Goal: Information Seeking & Learning: Learn about a topic

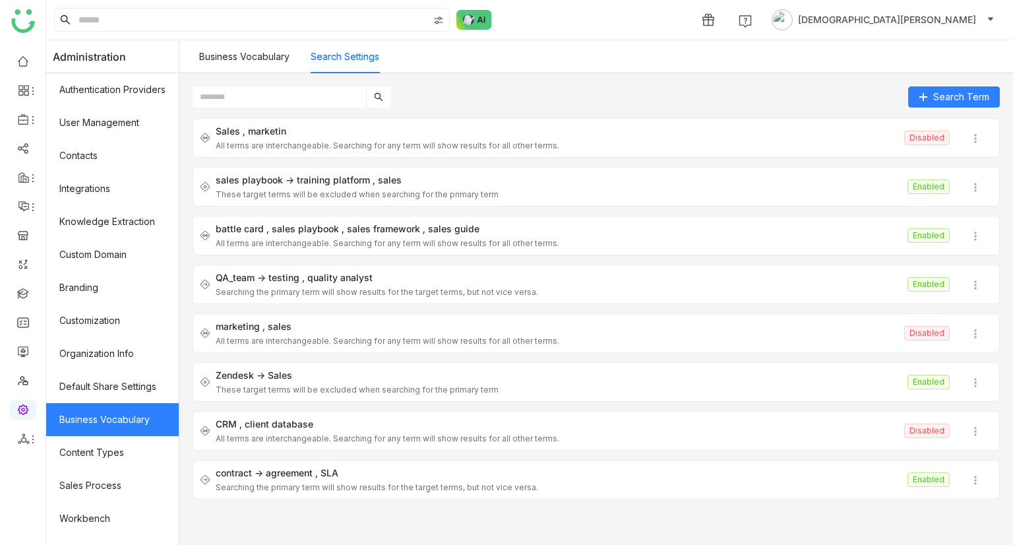
scroll to position [71, 0]
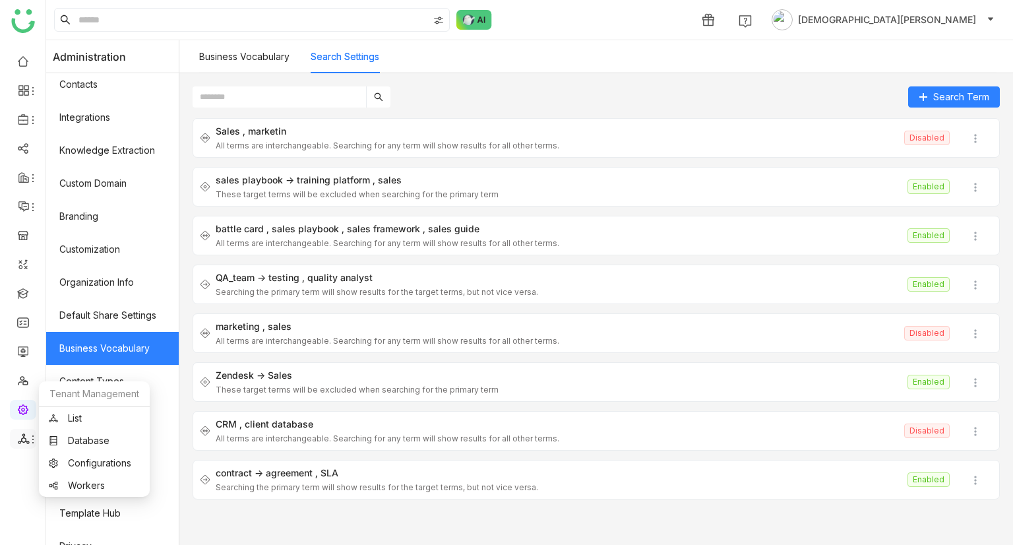
click at [25, 439] on icon at bounding box center [23, 438] width 11 height 11
click at [82, 415] on link "List" at bounding box center [94, 417] width 91 height 9
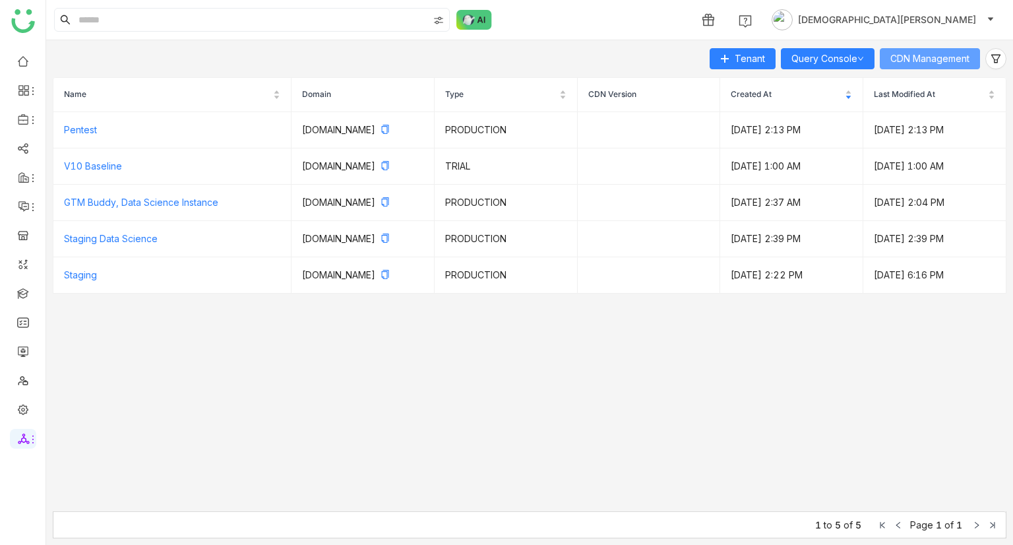
click at [962, 53] on span "CDN Management" at bounding box center [929, 58] width 79 height 15
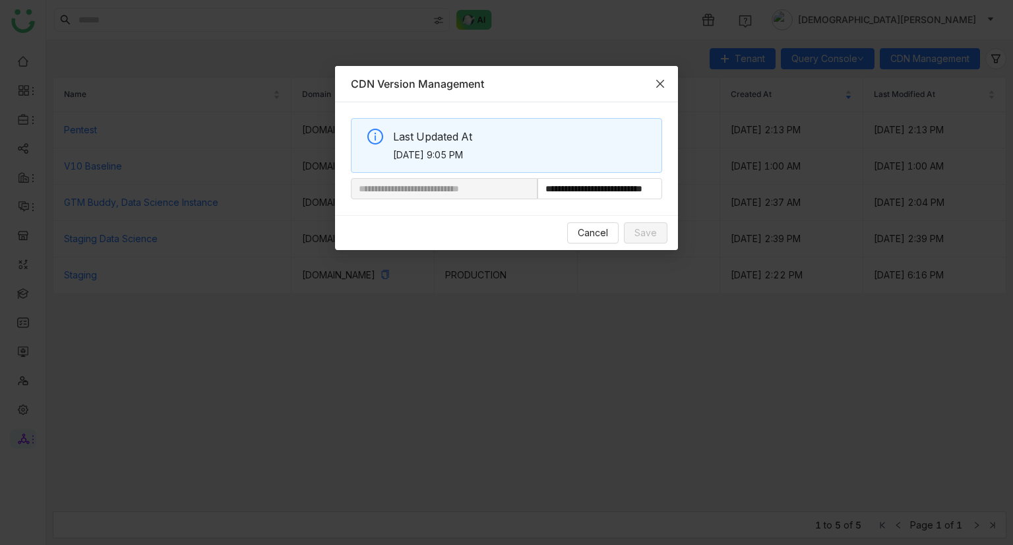
click at [657, 82] on icon "Close" at bounding box center [660, 83] width 11 height 11
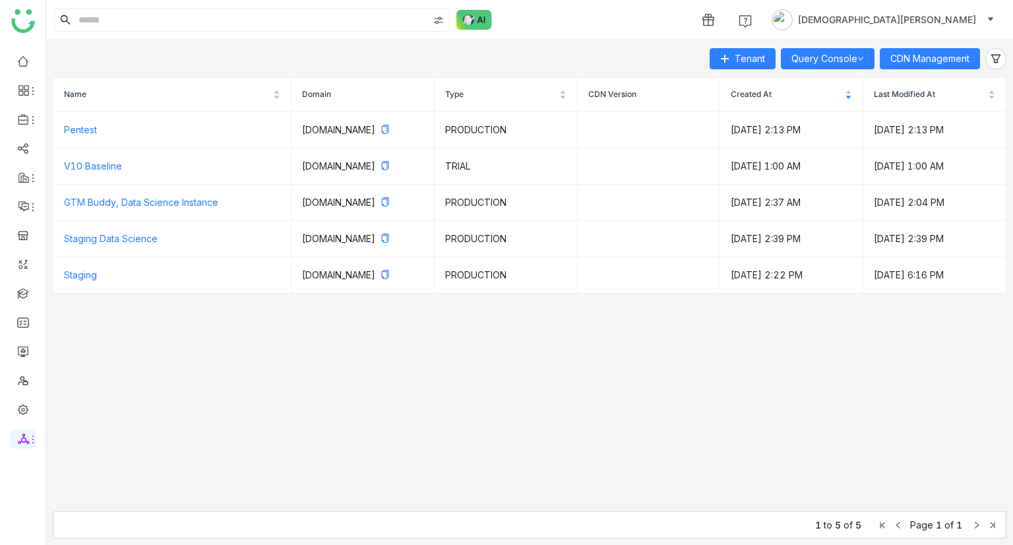
click at [27, 48] on ul at bounding box center [22, 249] width 45 height 415
click at [27, 66] on link at bounding box center [23, 60] width 12 height 11
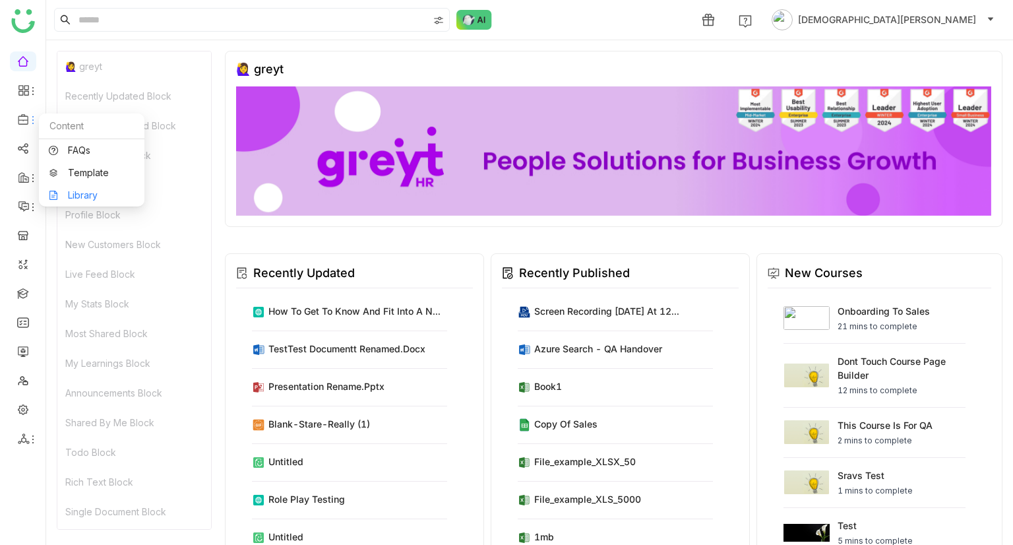
click at [79, 196] on link "Library" at bounding box center [92, 195] width 86 height 9
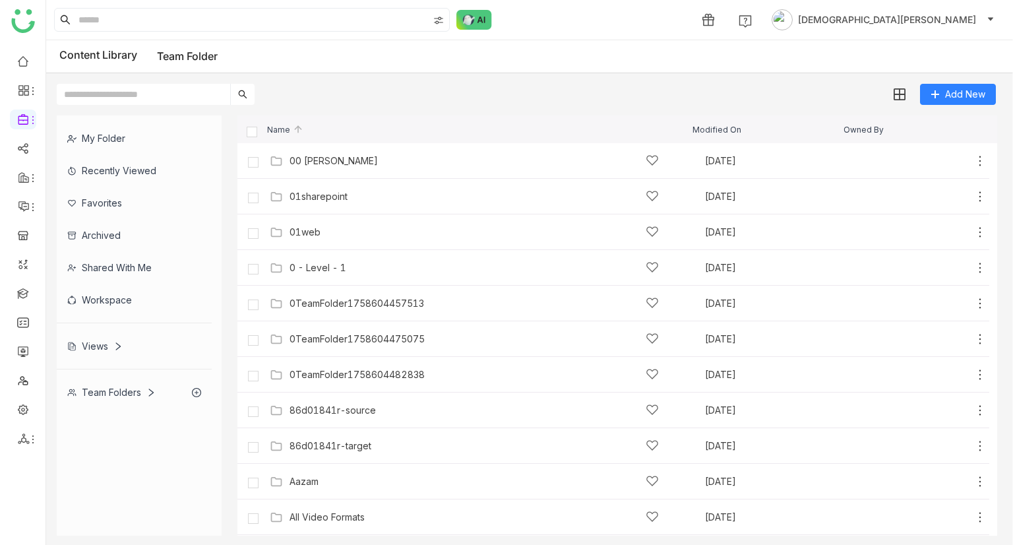
click at [98, 345] on div "Views" at bounding box center [94, 345] width 55 height 11
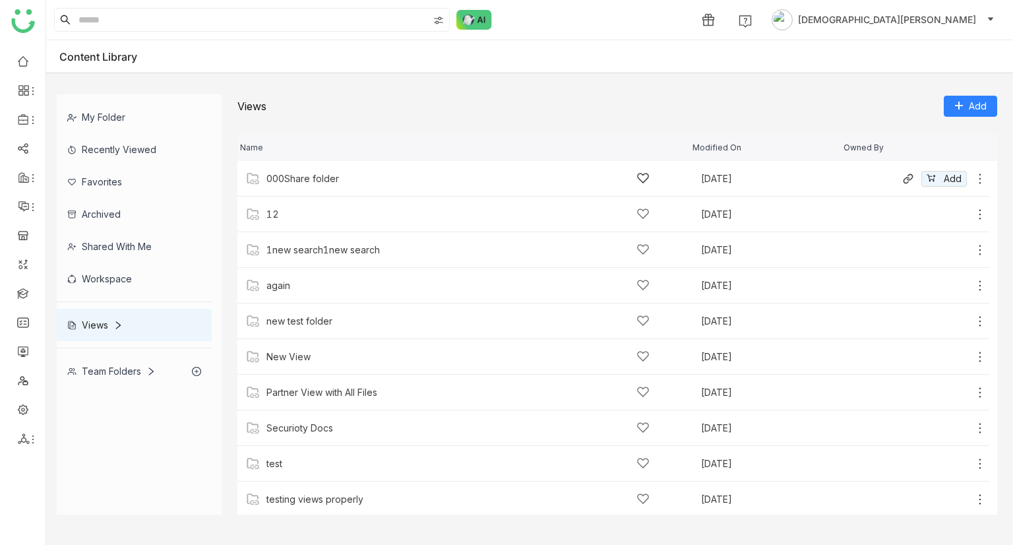
click at [379, 182] on div "000Share folder" at bounding box center [457, 178] width 383 height 14
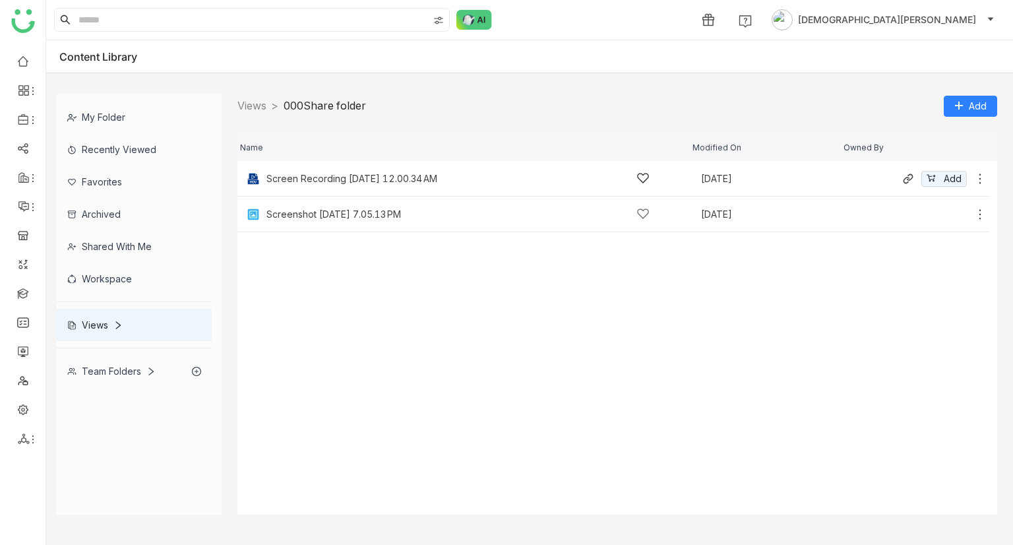
click at [982, 177] on icon at bounding box center [979, 178] width 13 height 13
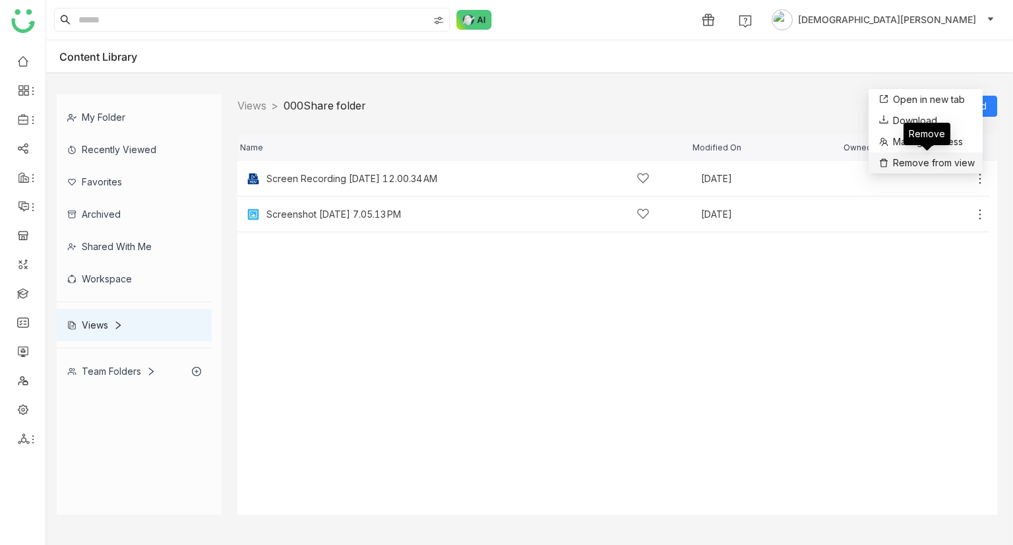
click at [933, 159] on span "Remove from view" at bounding box center [934, 163] width 82 height 15
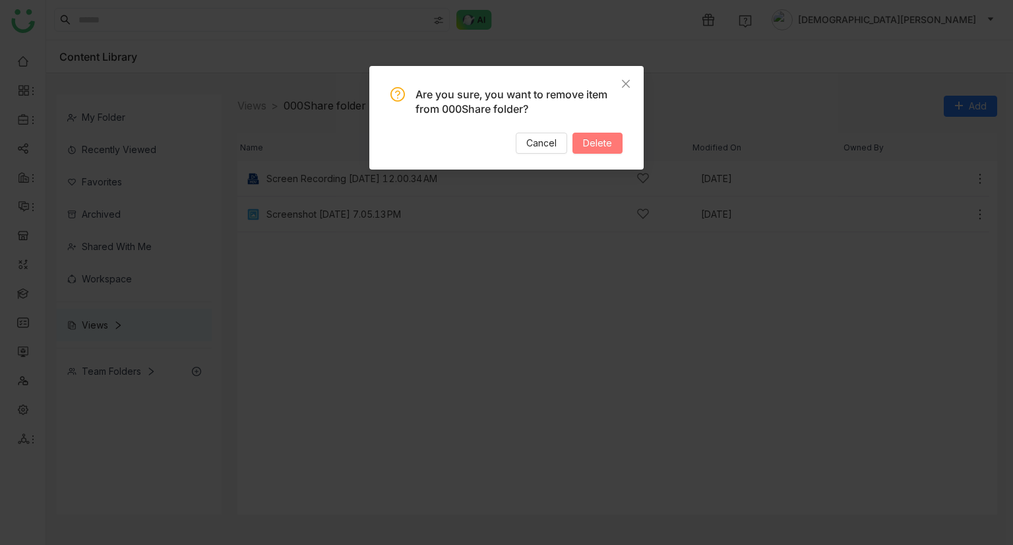
click at [614, 148] on button "Delete" at bounding box center [597, 143] width 50 height 21
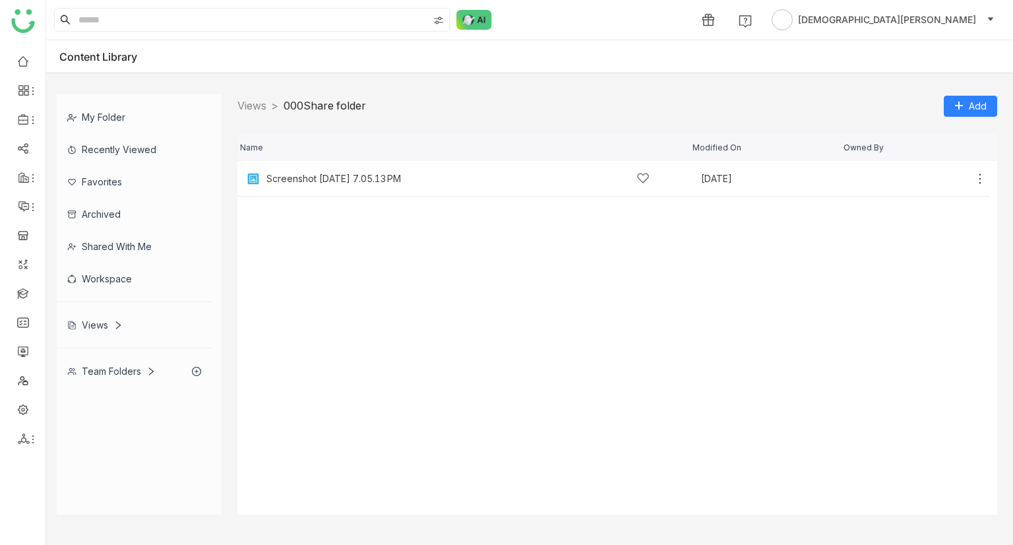
drag, startPoint x: 401, startPoint y: 109, endPoint x: 291, endPoint y: 107, distance: 110.1
click at [291, 107] on div "Views > 000Share folder > Add" at bounding box center [616, 105] width 759 height 23
copy link "000Share folder"
click at [114, 374] on div "Team Folders" at bounding box center [111, 370] width 88 height 11
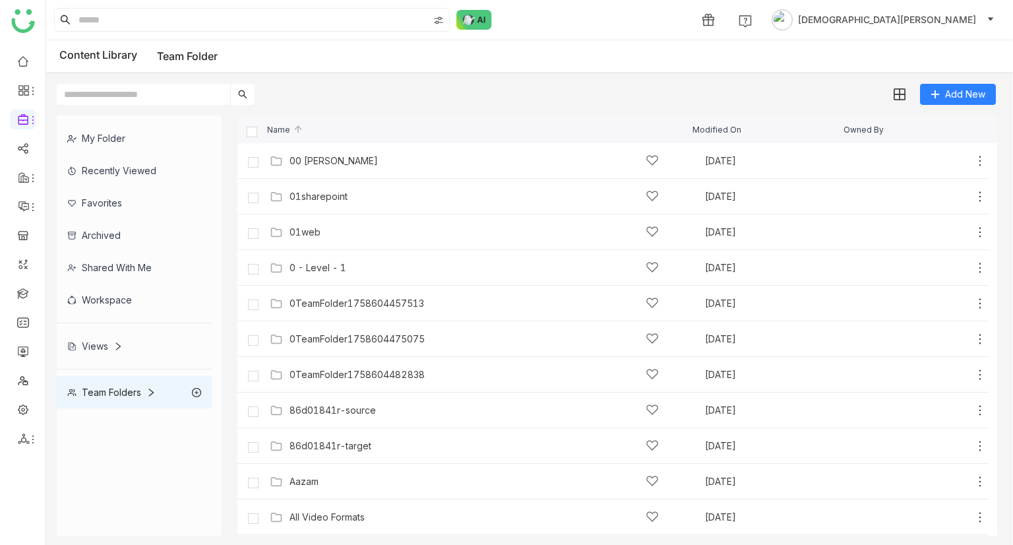
paste input "**********"
click at [191, 97] on input "**********" at bounding box center [143, 94] width 173 height 21
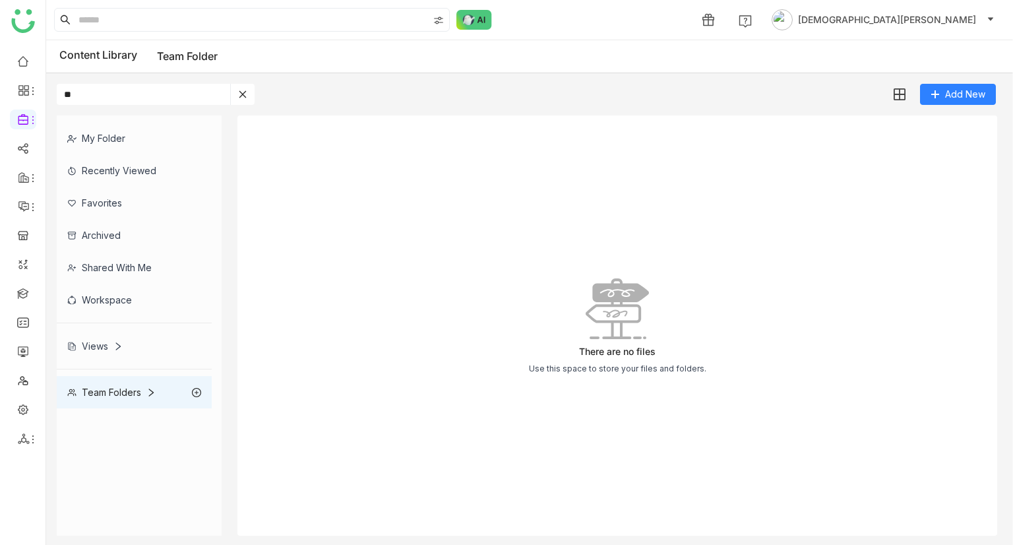
type input "*"
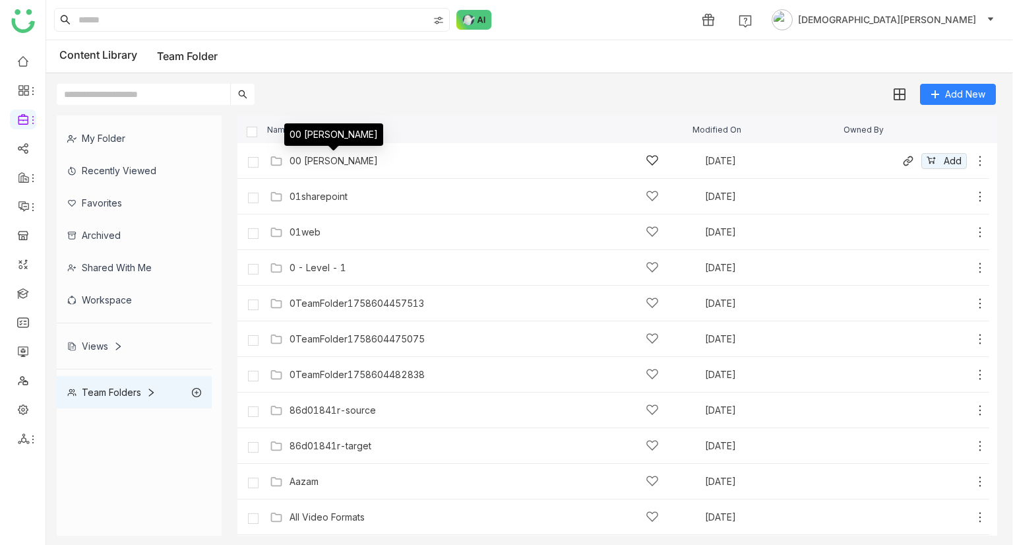
click at [330, 159] on div "00 [PERSON_NAME]" at bounding box center [333, 161] width 88 height 11
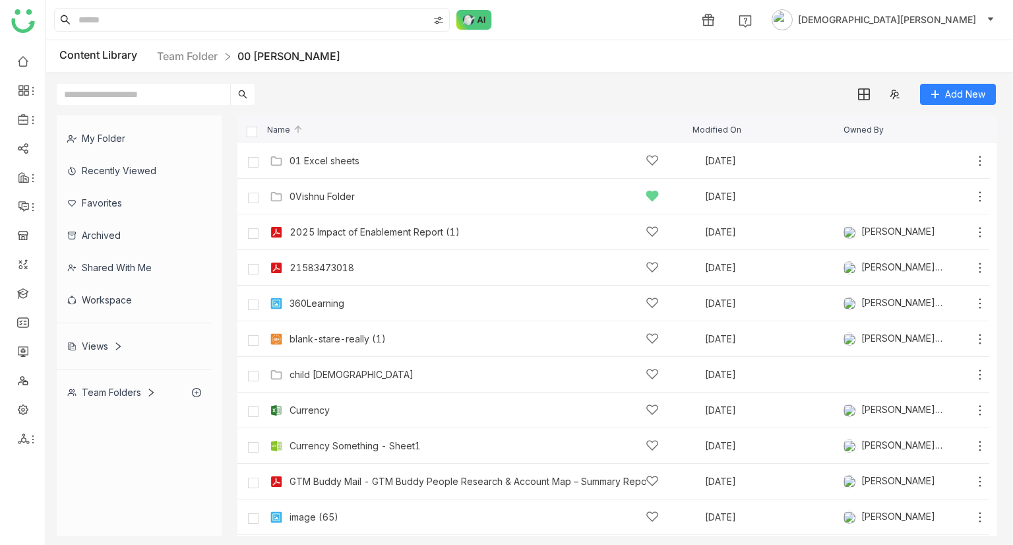
paste input "**********"
type input "**********"
click at [174, 96] on input "**********" at bounding box center [143, 94] width 173 height 21
click at [193, 55] on link "Team Folder" at bounding box center [187, 55] width 61 height 13
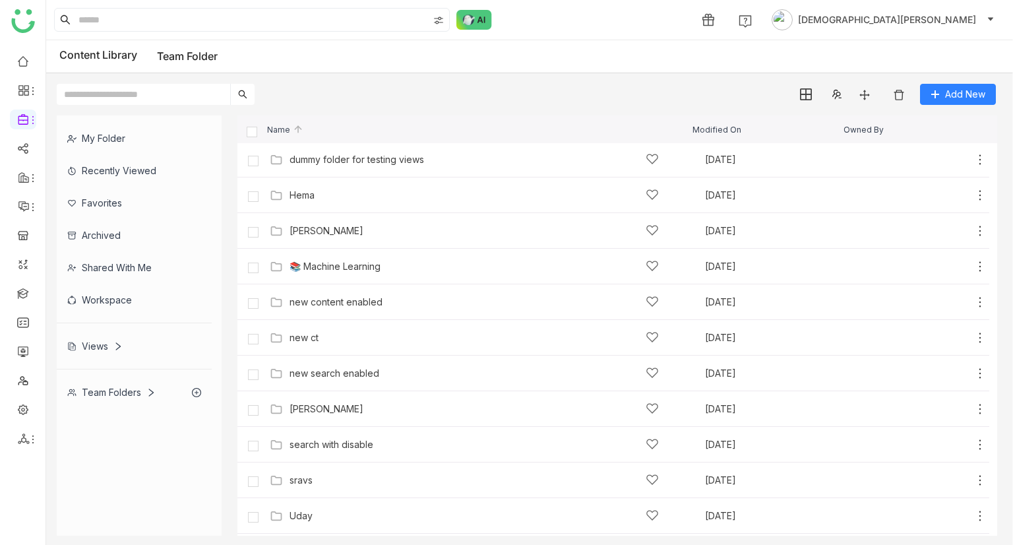
scroll to position [640, 0]
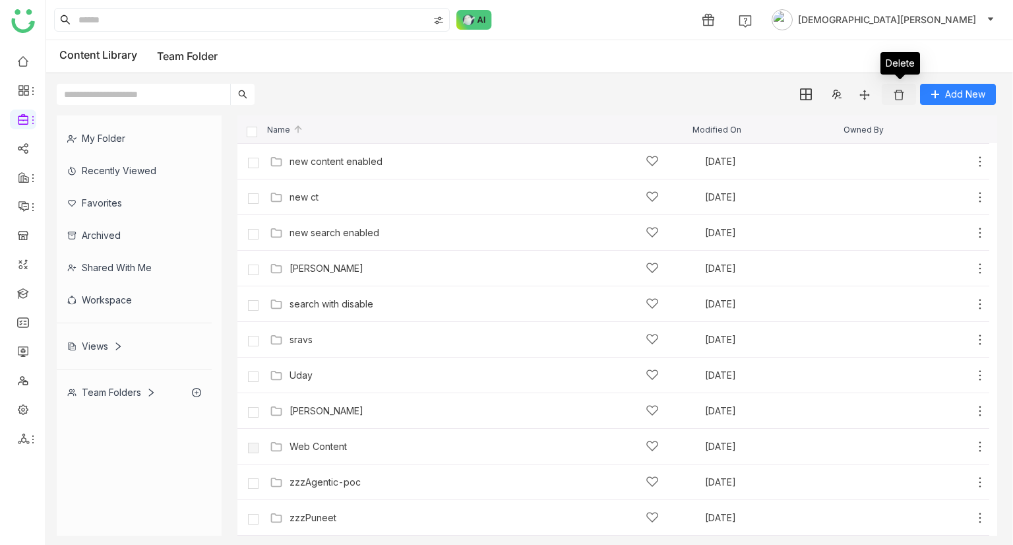
click at [895, 98] on img at bounding box center [898, 94] width 13 height 13
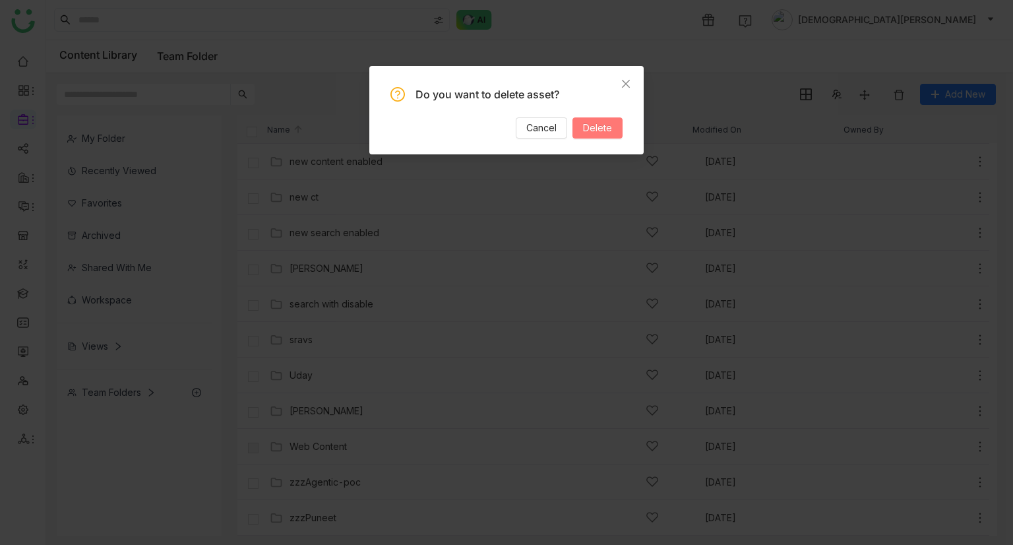
click at [604, 125] on span "Delete" at bounding box center [597, 128] width 29 height 15
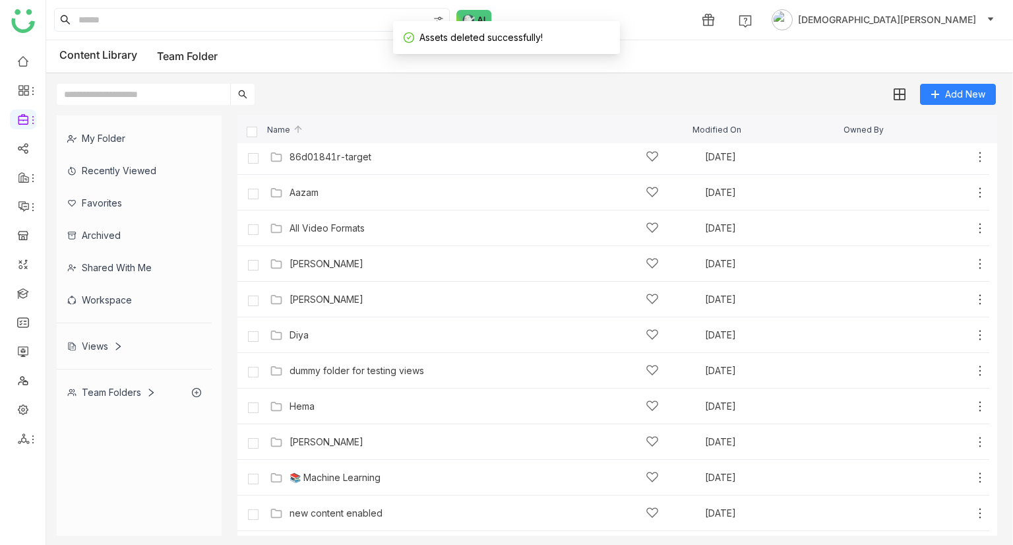
scroll to position [0, 0]
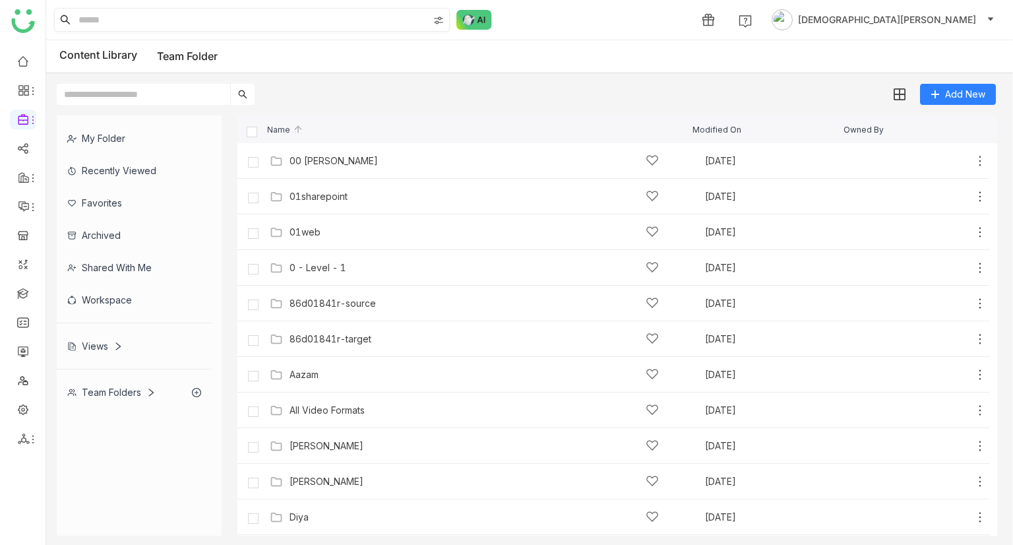
paste input "**********"
click at [195, 17] on input "**********" at bounding box center [252, 20] width 352 height 22
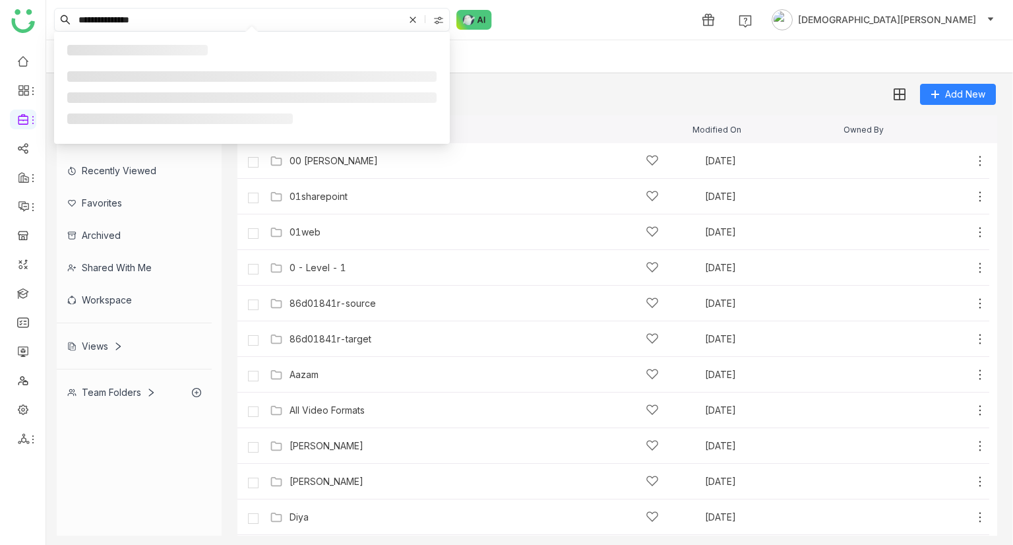
type input "**********"
click at [443, 13] on div at bounding box center [439, 20] width 18 height 20
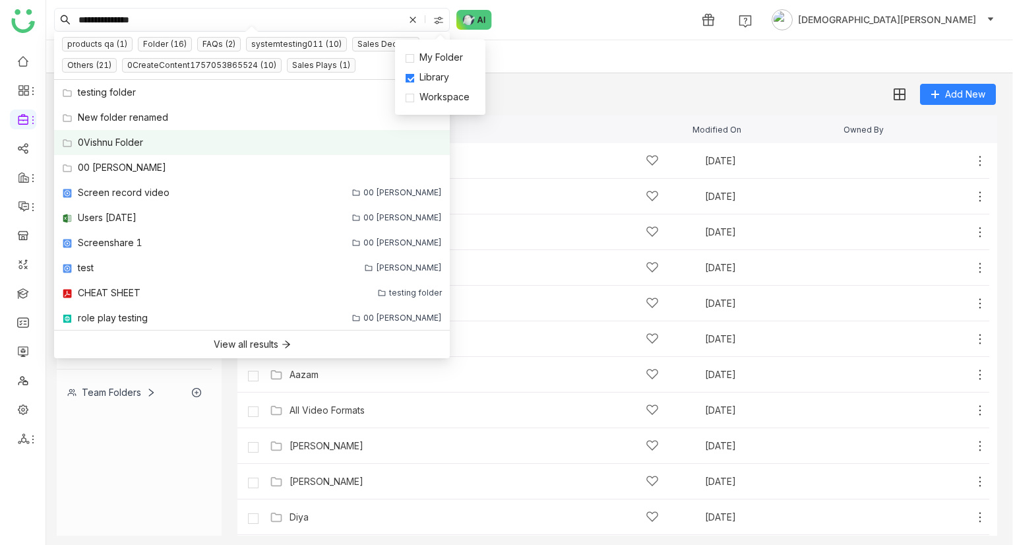
click at [103, 138] on div "0Vishnu Folder" at bounding box center [110, 142] width 65 height 15
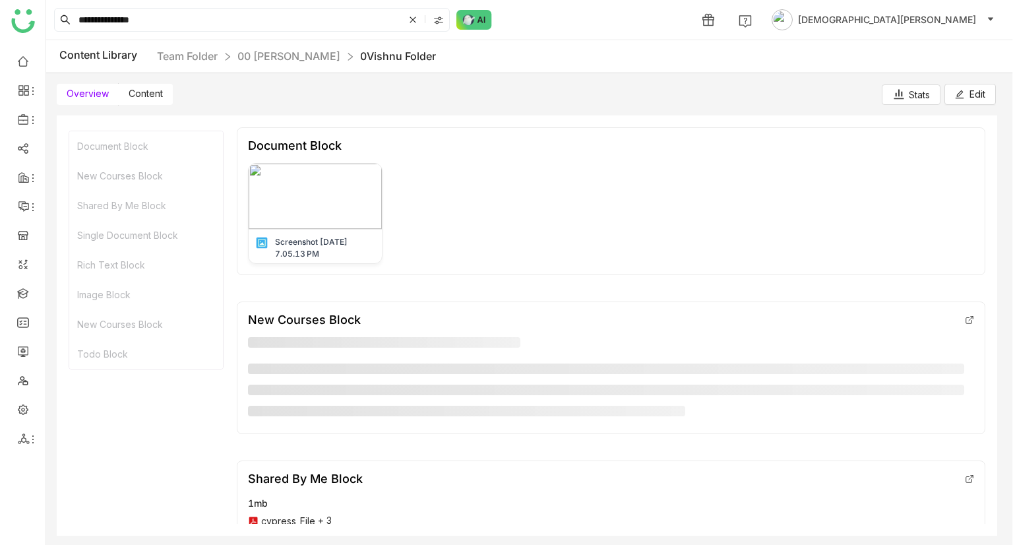
click at [158, 101] on label "Content" at bounding box center [146, 94] width 54 height 21
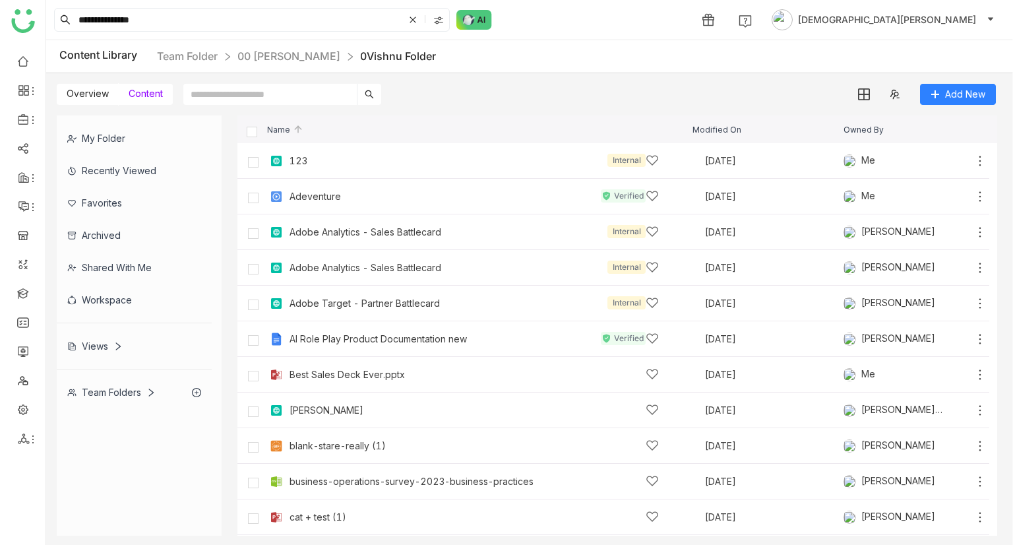
click at [256, 88] on input "text" at bounding box center [269, 94] width 173 height 21
paste input "**********"
type input "**********"
click at [409, 24] on icon at bounding box center [412, 19] width 13 height 13
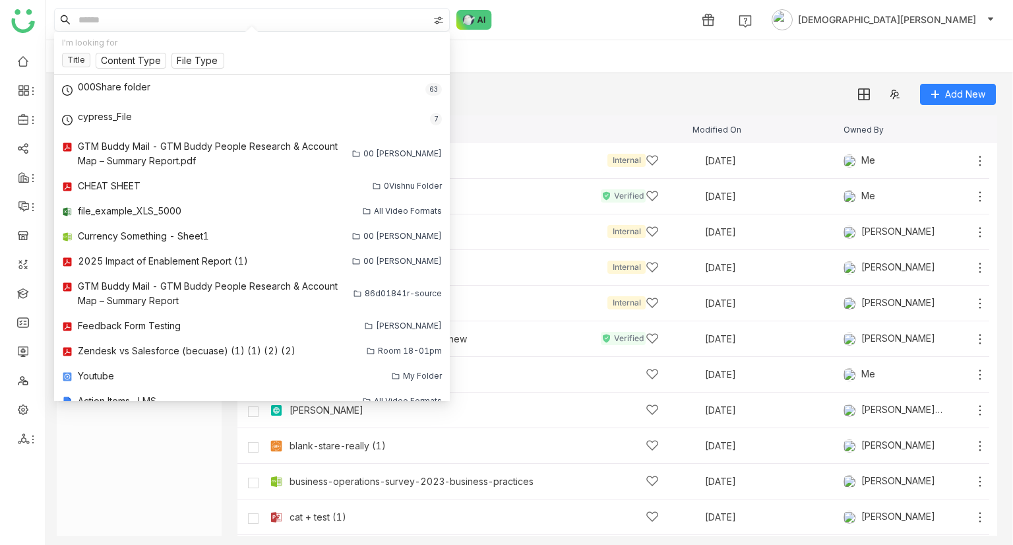
click at [204, 30] on input at bounding box center [252, 20] width 352 height 22
paste input "**********"
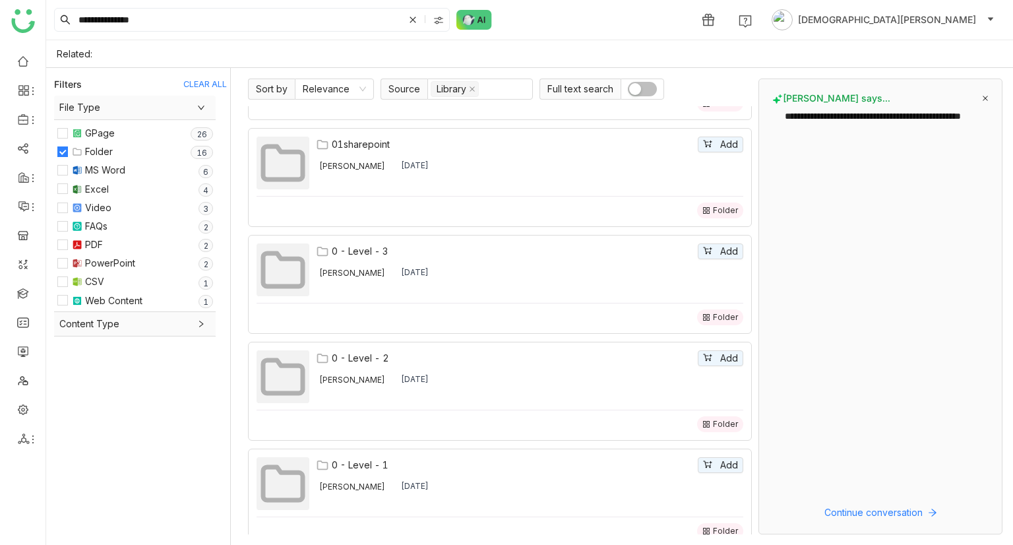
scroll to position [1268, 0]
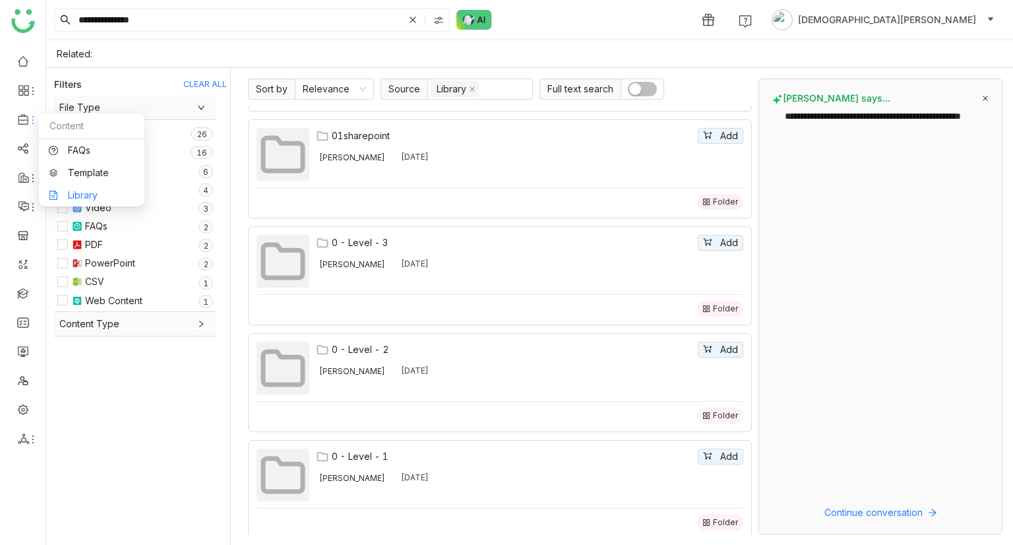
click at [89, 200] on link "Library" at bounding box center [92, 195] width 86 height 9
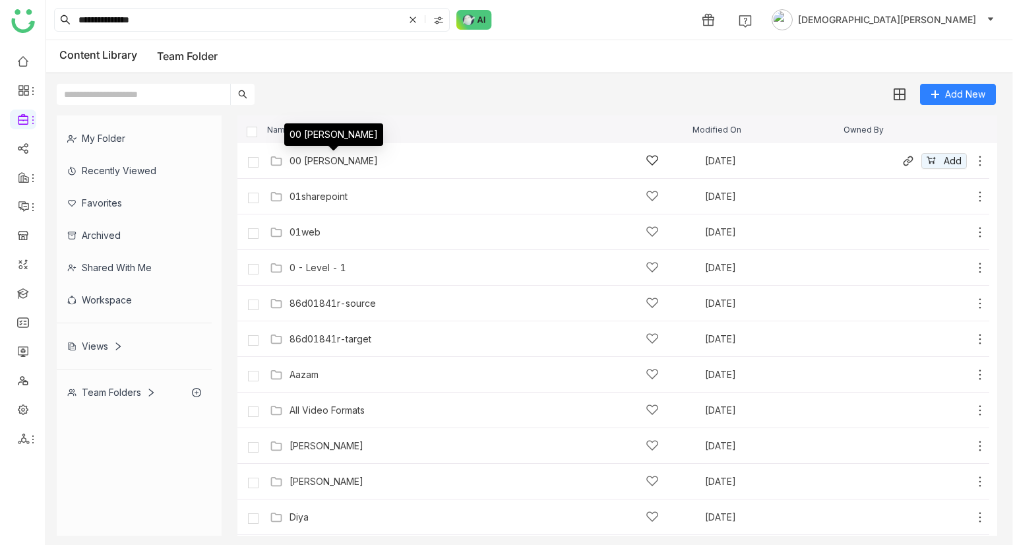
click at [347, 160] on div "00 [PERSON_NAME]" at bounding box center [333, 161] width 88 height 11
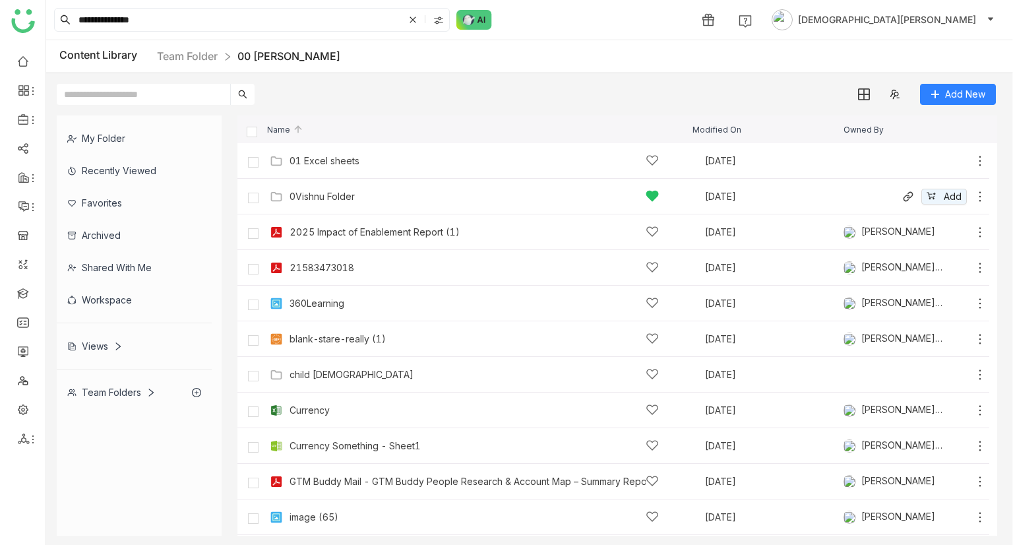
click at [376, 201] on div "0Vishnu Folder" at bounding box center [473, 196] width 369 height 14
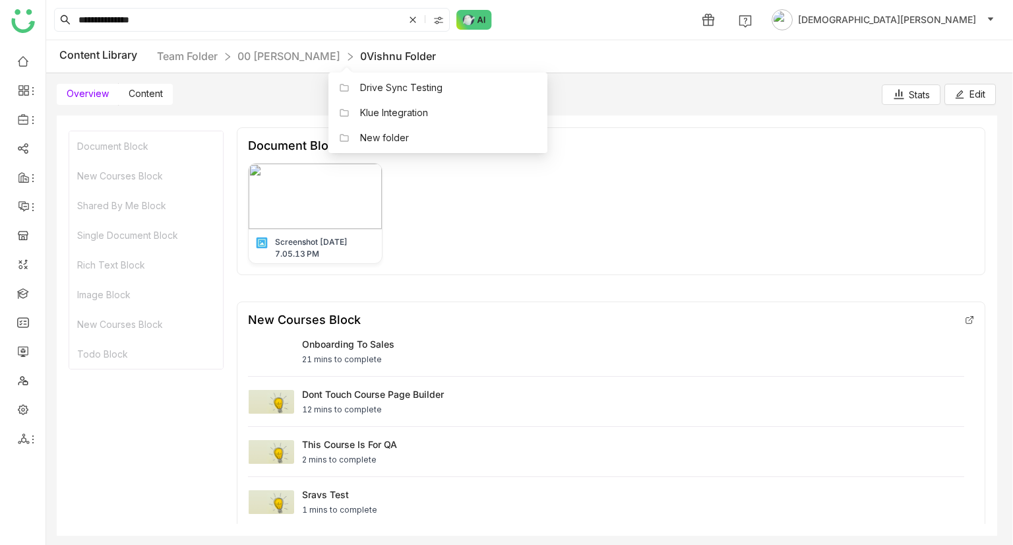
drag, startPoint x: 407, startPoint y: 57, endPoint x: 353, endPoint y: 63, distance: 54.3
click at [353, 63] on body "**********" at bounding box center [506, 272] width 1013 height 545
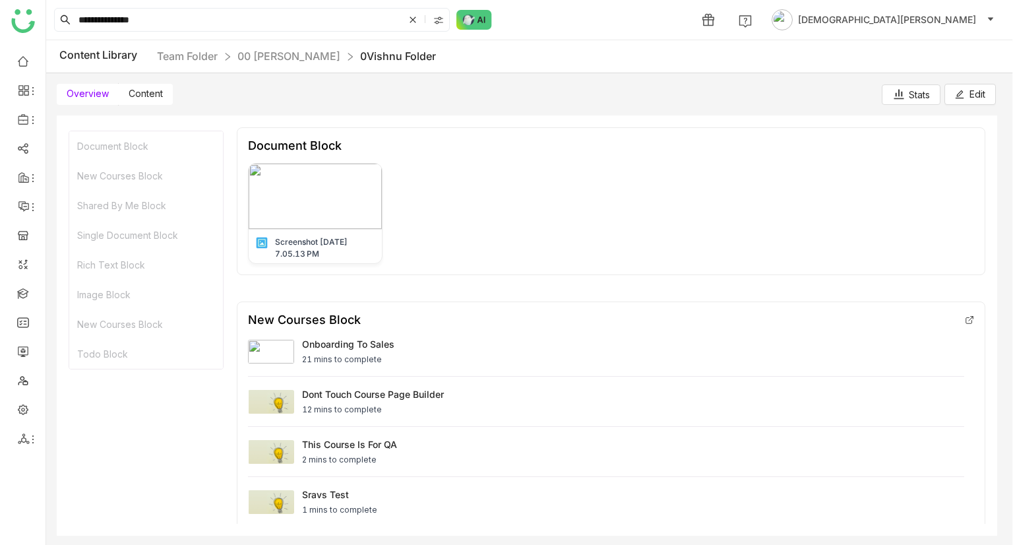
click at [353, 63] on nz-breadcrumb "Team Folder 00 Arif Folder 0Vishnu Folder" at bounding box center [296, 56] width 279 height 16
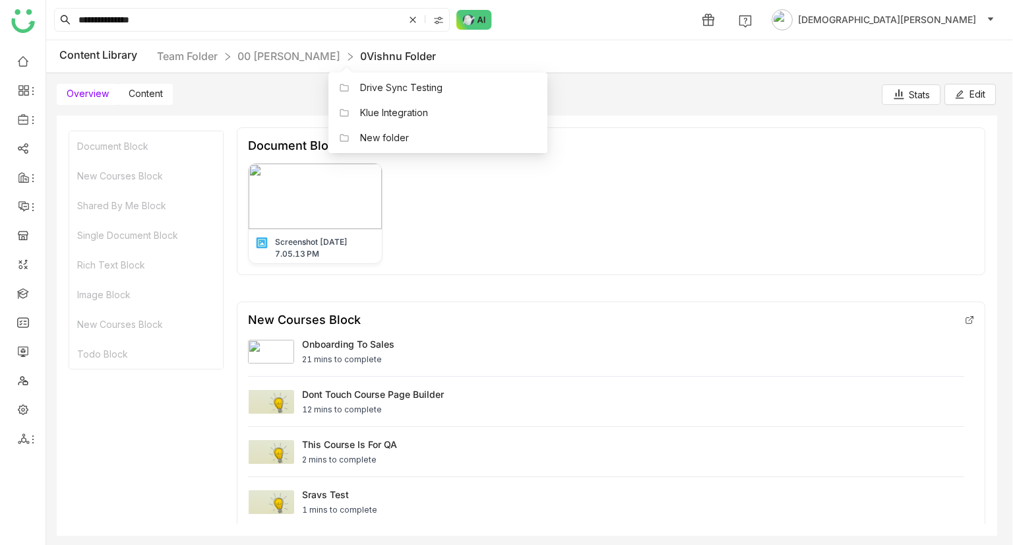
drag, startPoint x: 409, startPoint y: 54, endPoint x: 364, endPoint y: 57, distance: 44.9
click at [364, 57] on div "Content Library Team Folder 00 Arif Folder 0Vishnu Folder" at bounding box center [258, 56] width 398 height 16
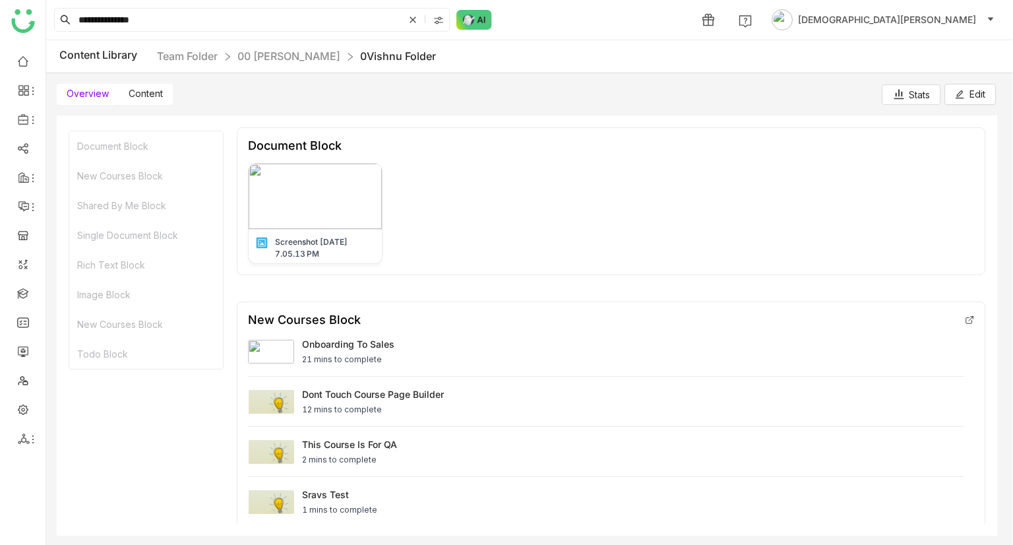
click at [364, 57] on link "0Vishnu Folder" at bounding box center [398, 55] width 76 height 13
click at [434, 59] on div "Content Library Team Folder 00 Arif Folder 0Vishnu Folder" at bounding box center [529, 56] width 966 height 33
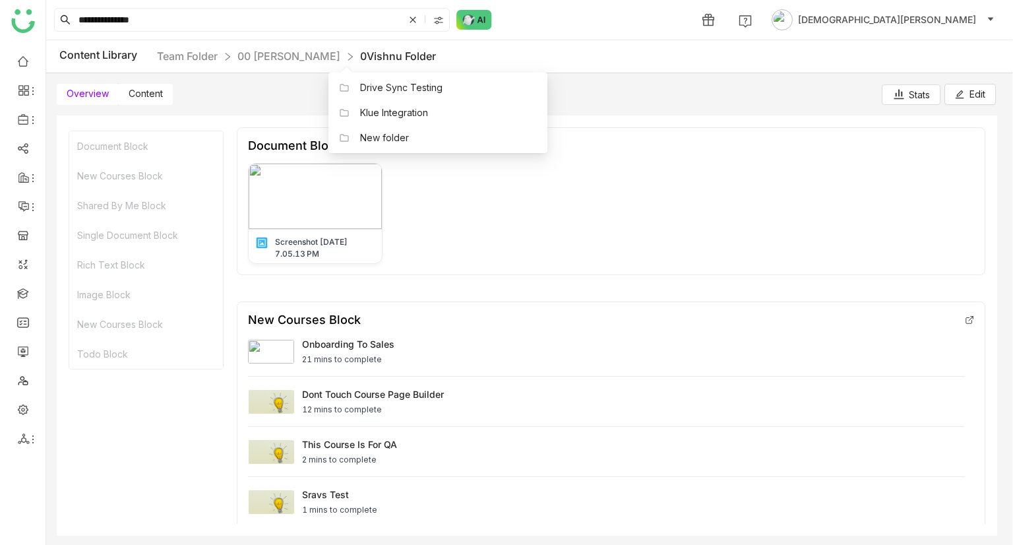
drag, startPoint x: 413, startPoint y: 53, endPoint x: 403, endPoint y: 59, distance: 11.8
click at [403, 59] on div "Content Library Team Folder 00 Arif Folder 0Vishnu Folder" at bounding box center [258, 56] width 398 height 16
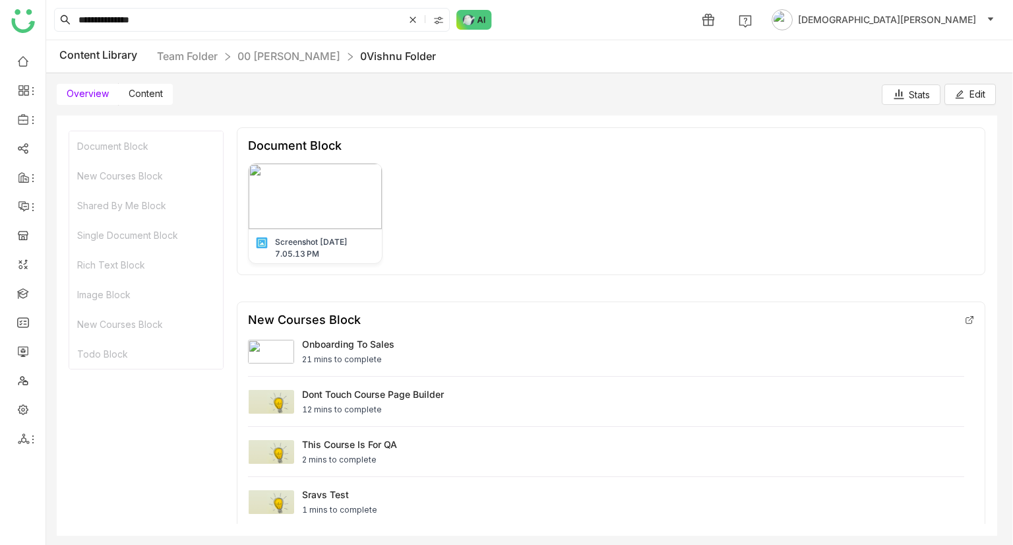
copy div "Team Folder 00 Arif Folder 0Vishnu Folder"
click at [287, 26] on input "**********" at bounding box center [240, 20] width 328 height 22
paste input "**********"
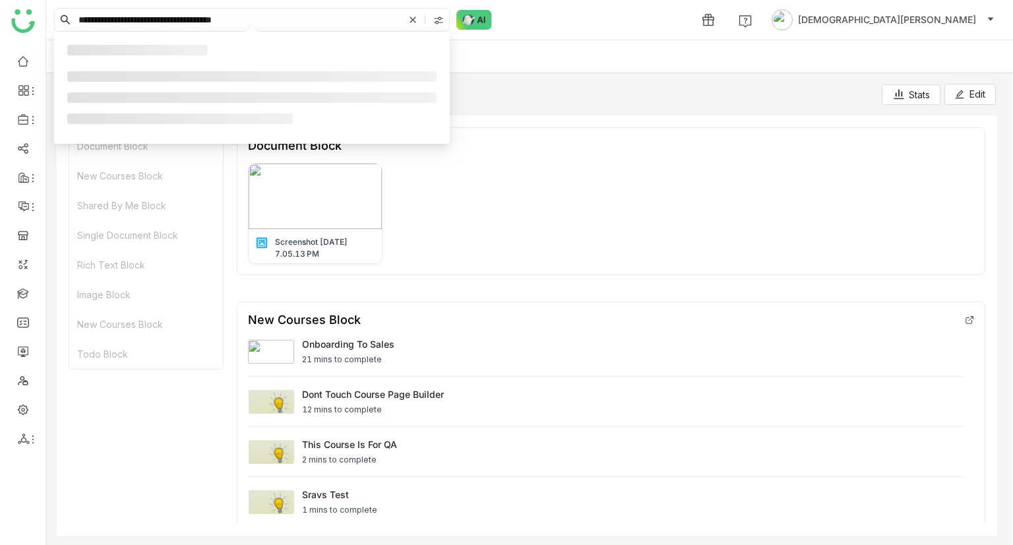
drag, startPoint x: 187, startPoint y: 22, endPoint x: 47, endPoint y: 27, distance: 139.2
click at [47, 27] on div "**********" at bounding box center [529, 20] width 966 height 40
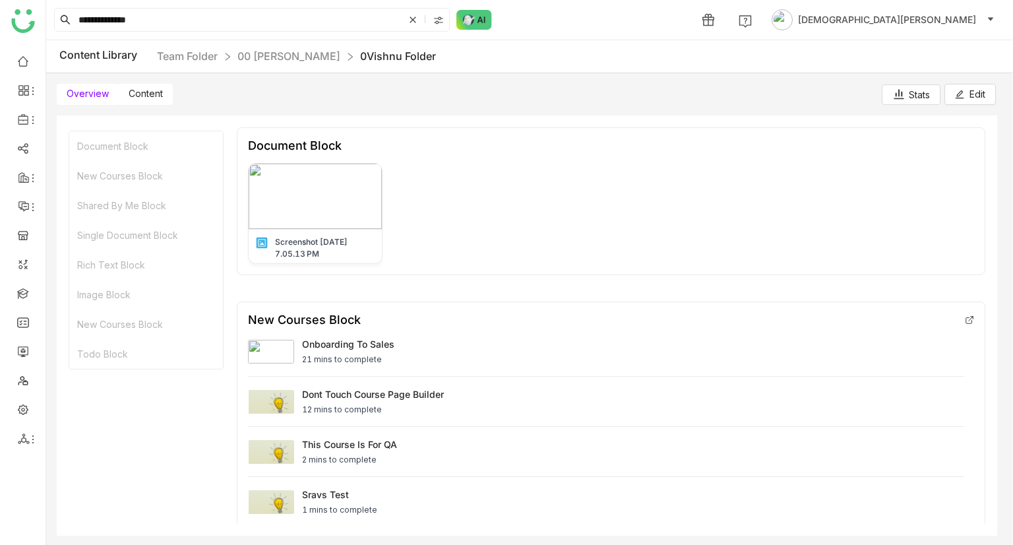
type input "**********"
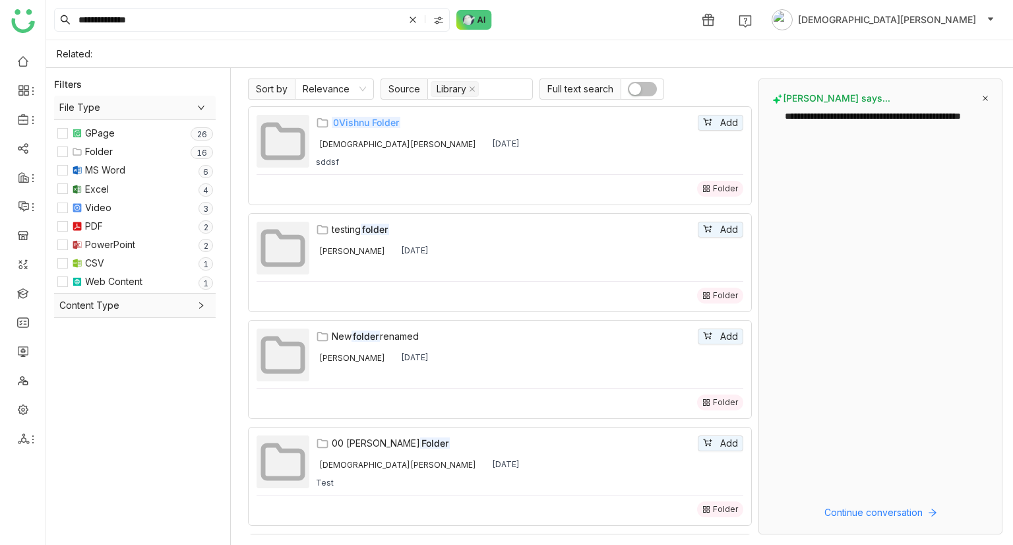
click at [361, 123] on em "0Vishnu Folder" at bounding box center [366, 122] width 69 height 11
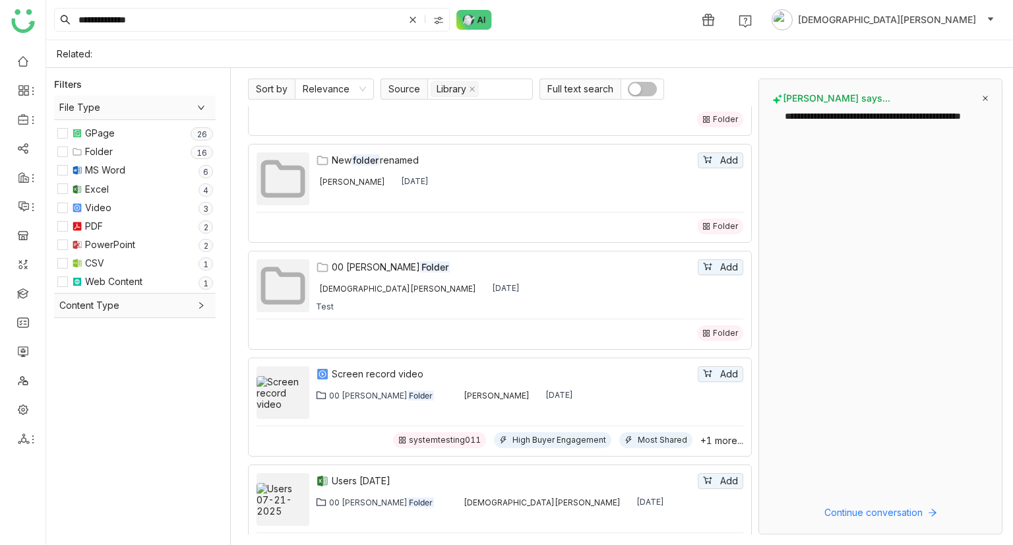
scroll to position [219, 0]
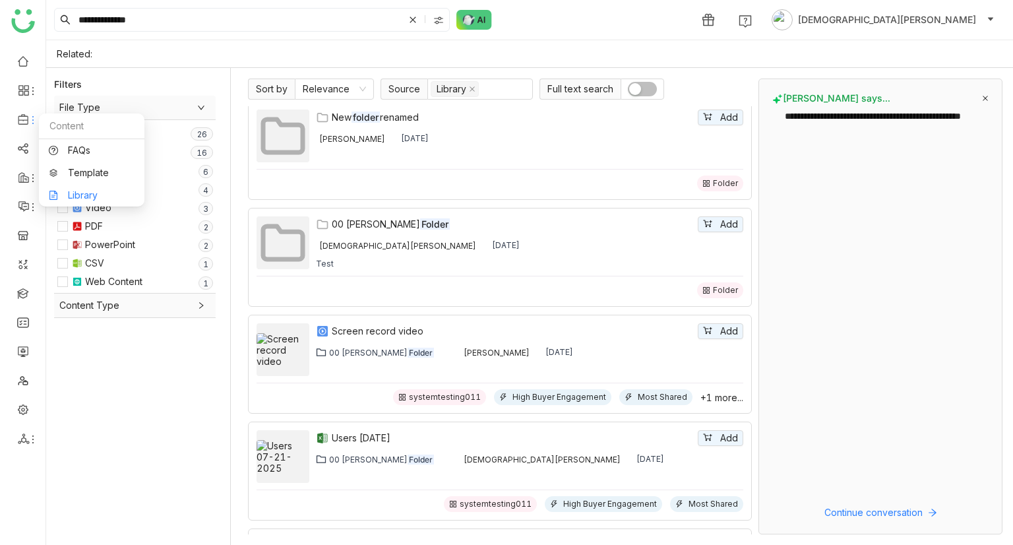
click at [89, 194] on link "Library" at bounding box center [92, 195] width 86 height 9
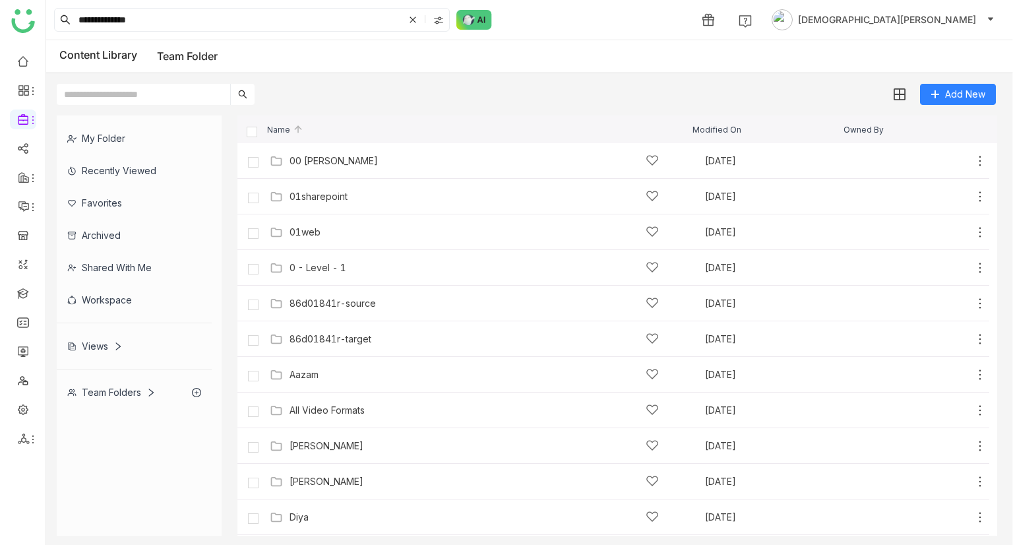
click at [358, 165] on div "00 [PERSON_NAME]" at bounding box center [473, 161] width 369 height 14
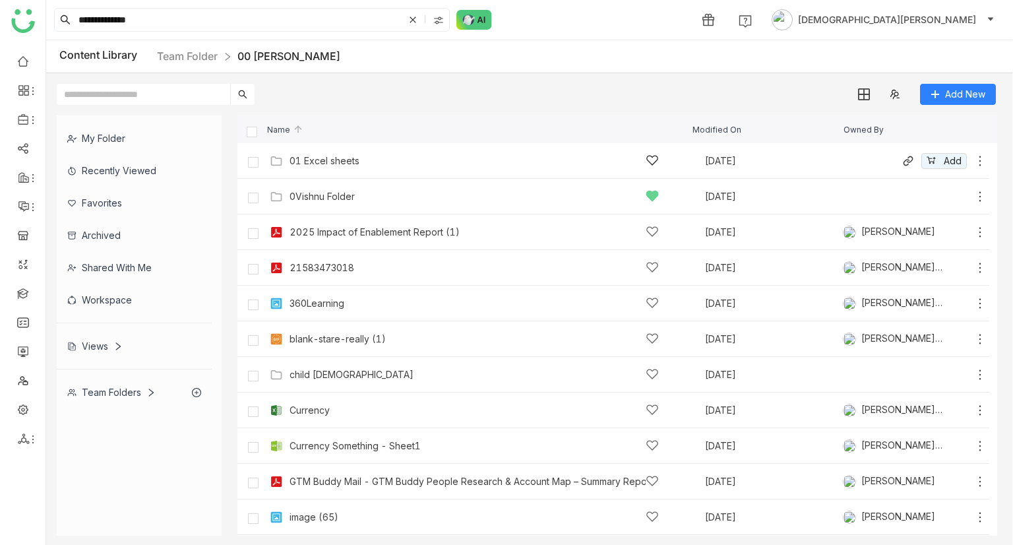
click at [973, 160] on icon at bounding box center [979, 160] width 13 height 13
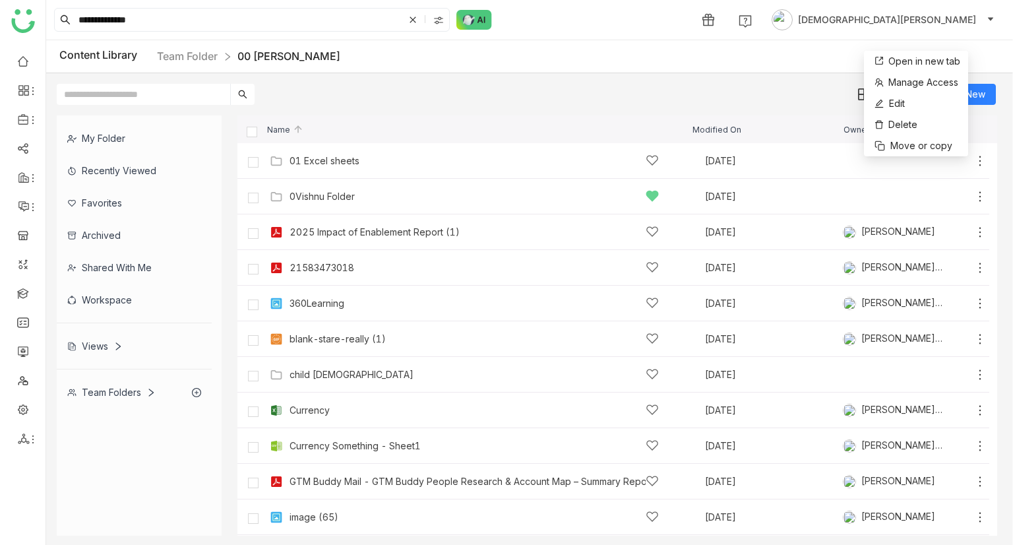
click at [94, 341] on div "Views" at bounding box center [94, 345] width 55 height 11
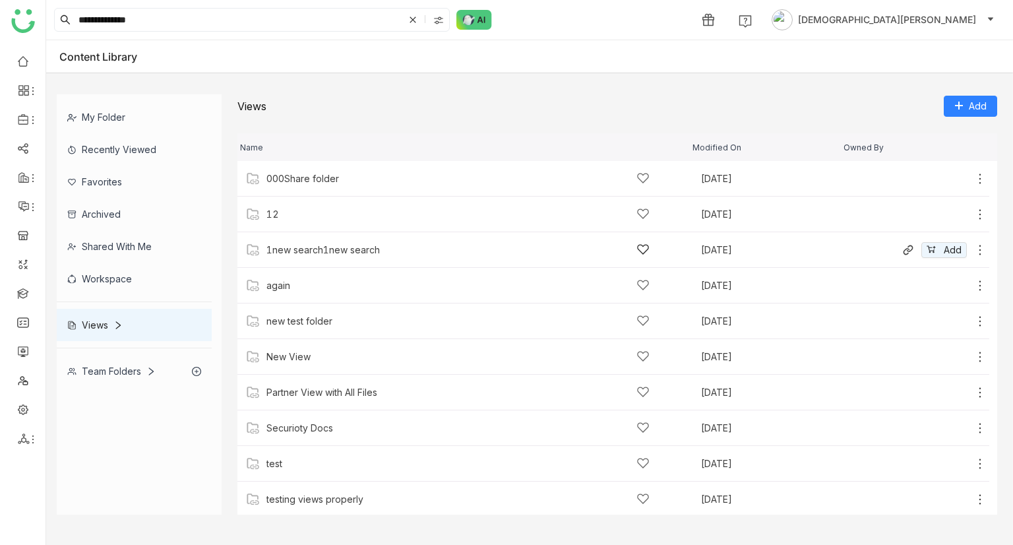
click at [345, 240] on div "1new search1new search Aug 18, 2025 Add" at bounding box center [612, 250] width 751 height 36
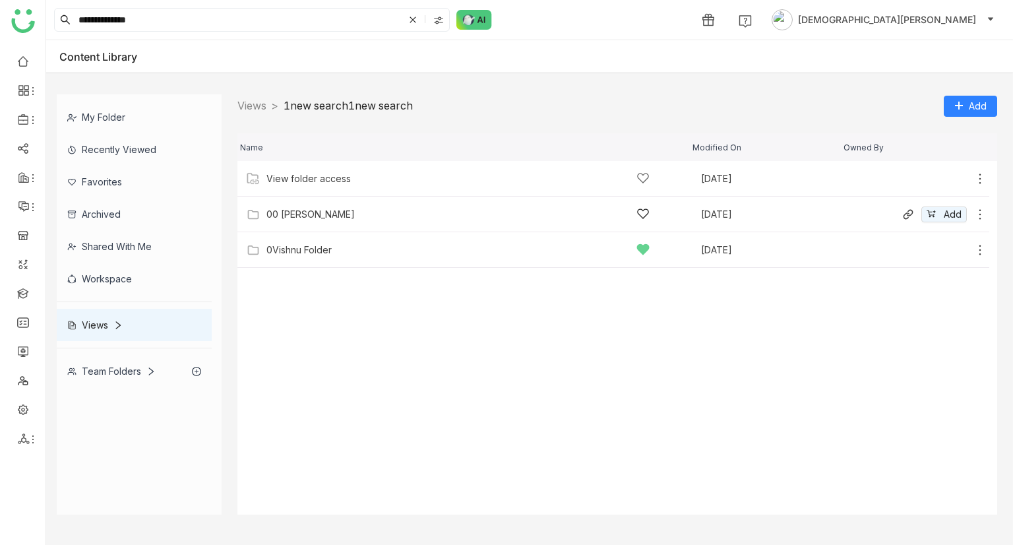
click at [981, 217] on icon at bounding box center [979, 214] width 13 height 13
click at [951, 180] on span "Manage Access" at bounding box center [926, 181] width 70 height 15
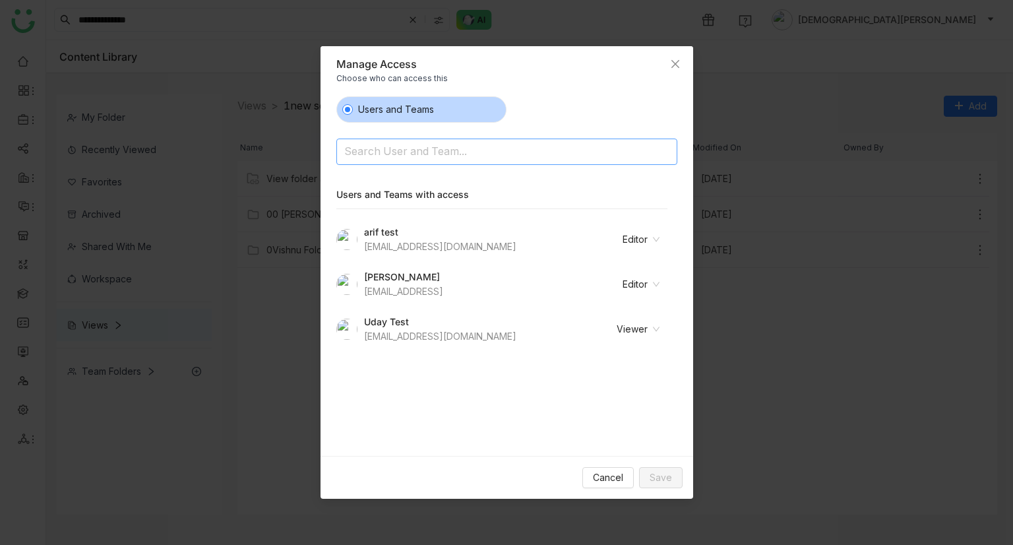
click at [400, 156] on input at bounding box center [472, 152] width 257 height 21
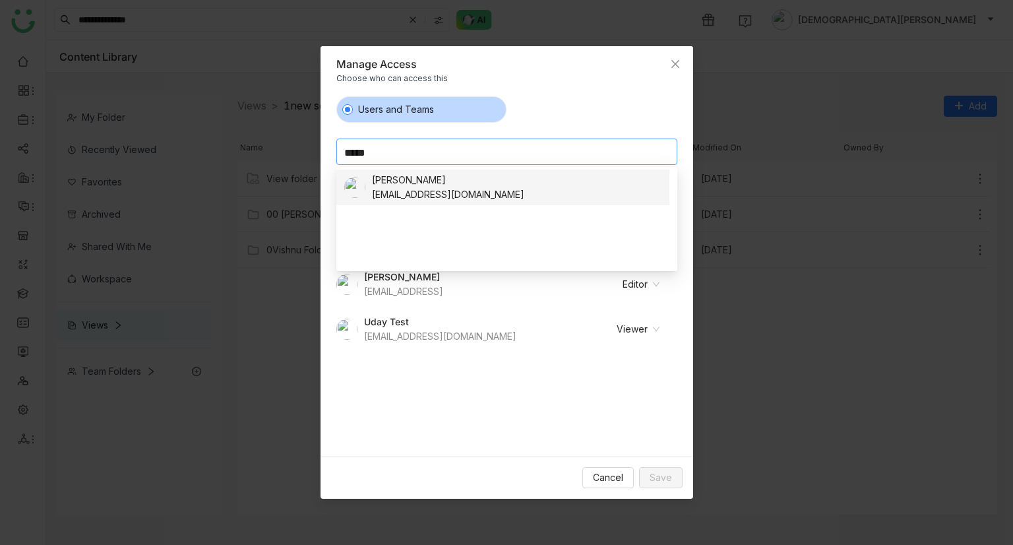
type input "*****"
click at [405, 182] on div "[PERSON_NAME]" at bounding box center [448, 180] width 152 height 15
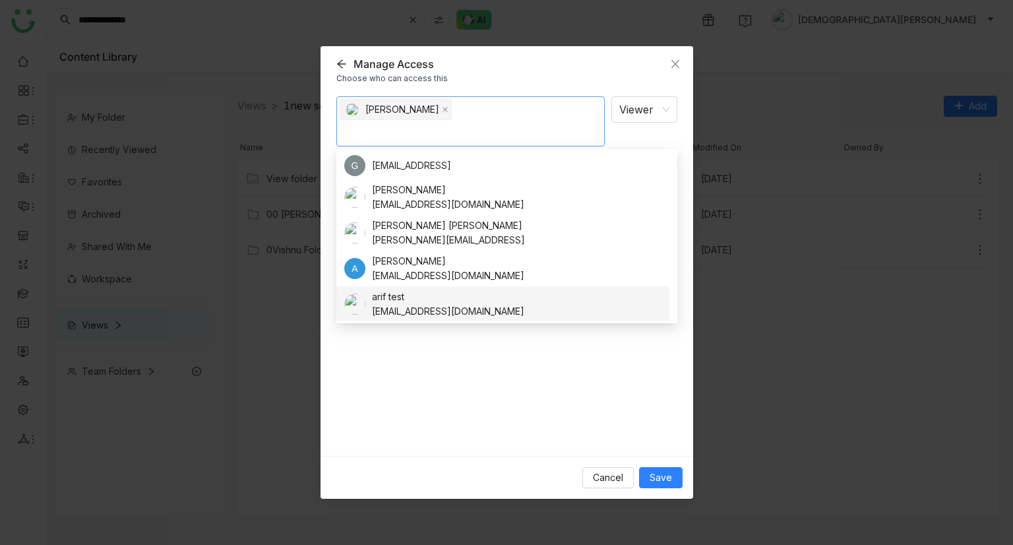
click at [494, 401] on div "chiru balaya Viewer Notify people" at bounding box center [506, 270] width 341 height 349
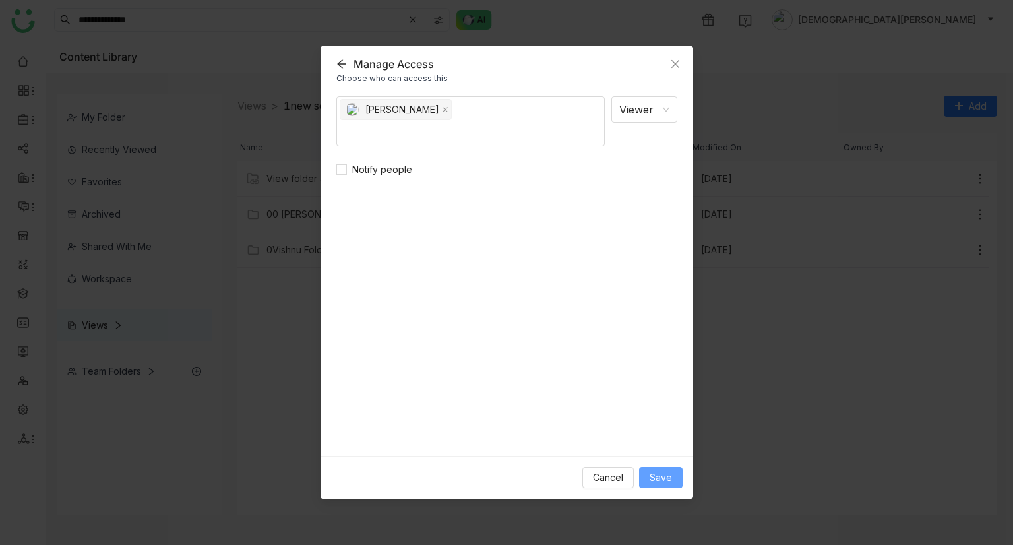
click at [664, 475] on span "Save" at bounding box center [660, 477] width 22 height 15
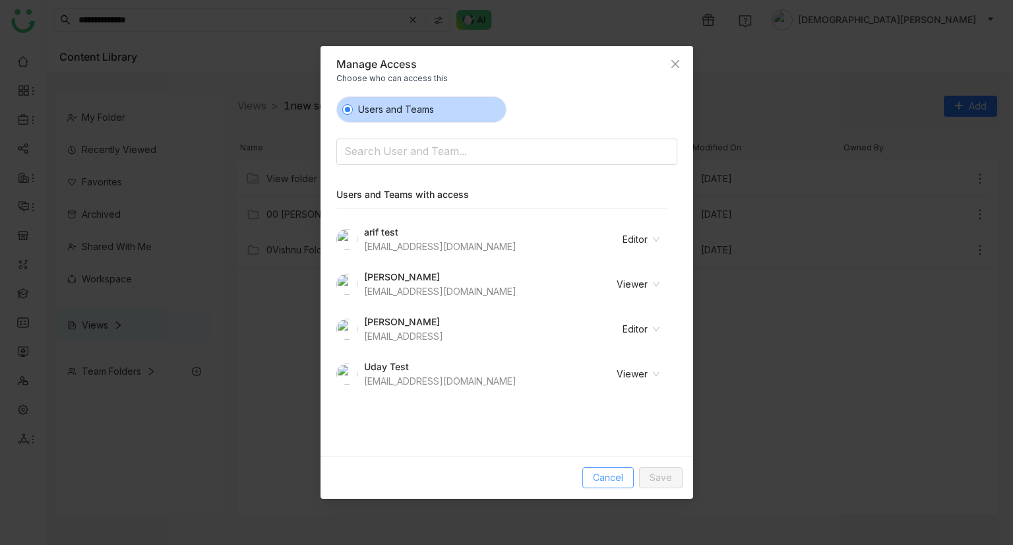
click at [613, 480] on span "Cancel" at bounding box center [608, 477] width 30 height 15
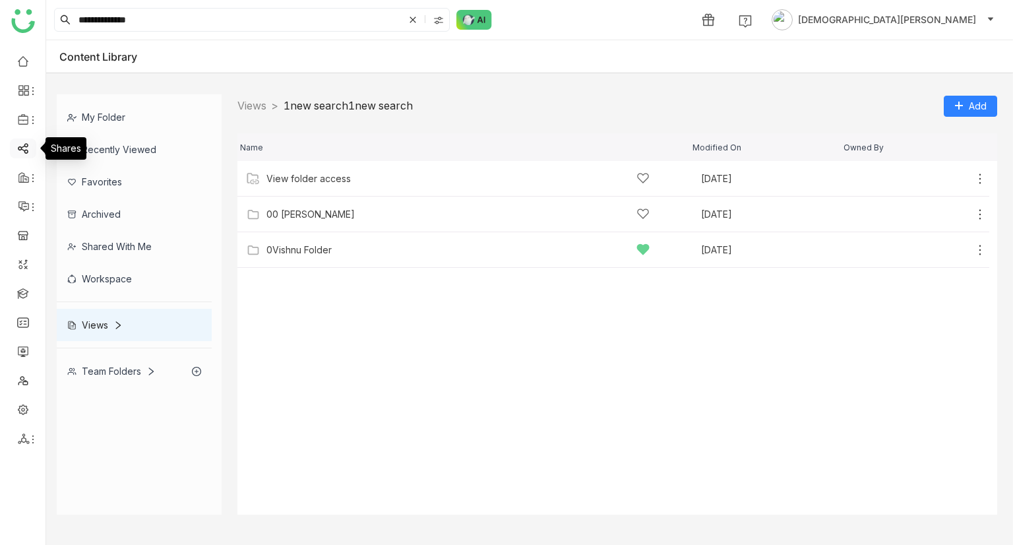
click at [28, 150] on link at bounding box center [23, 147] width 12 height 11
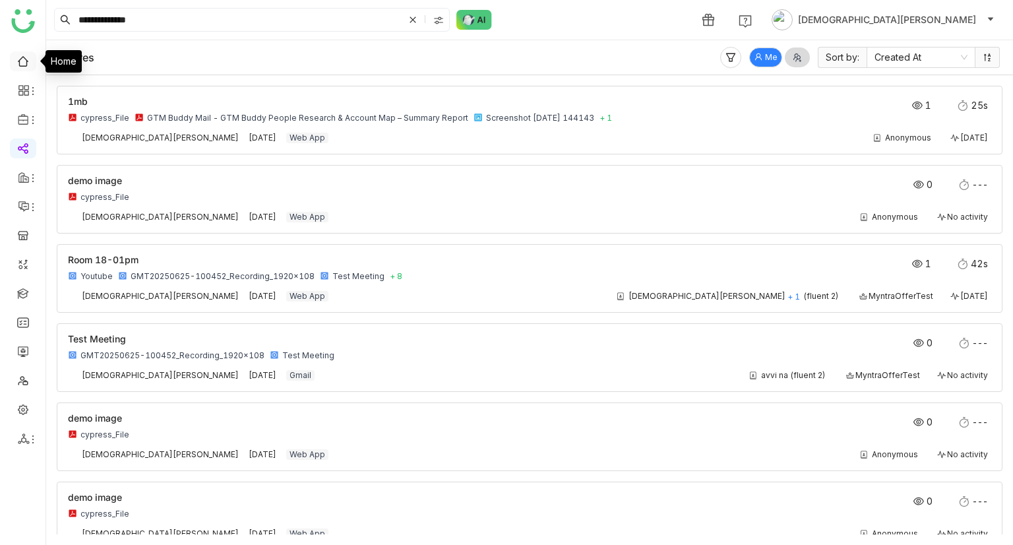
click at [20, 55] on link at bounding box center [23, 60] width 12 height 11
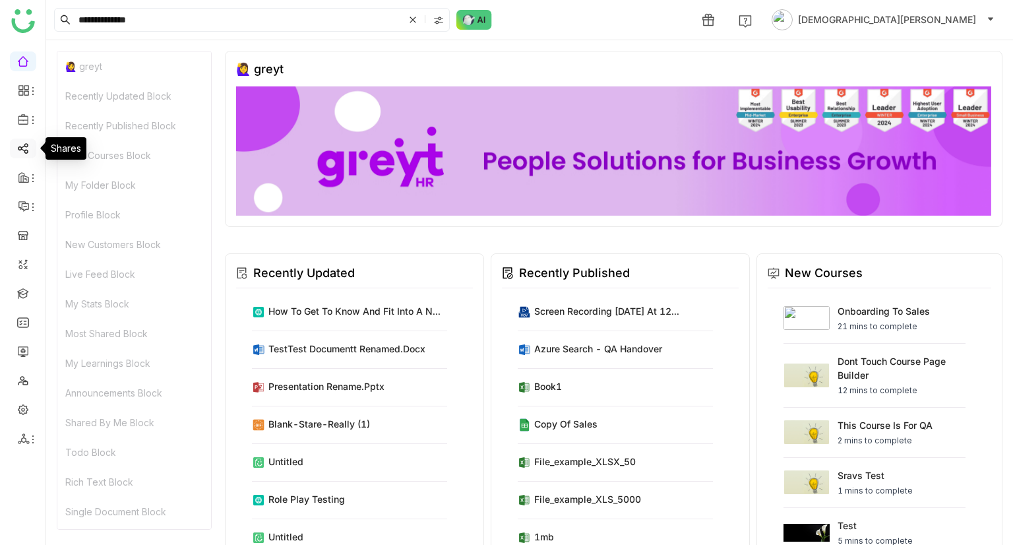
click at [18, 148] on link at bounding box center [23, 147] width 12 height 11
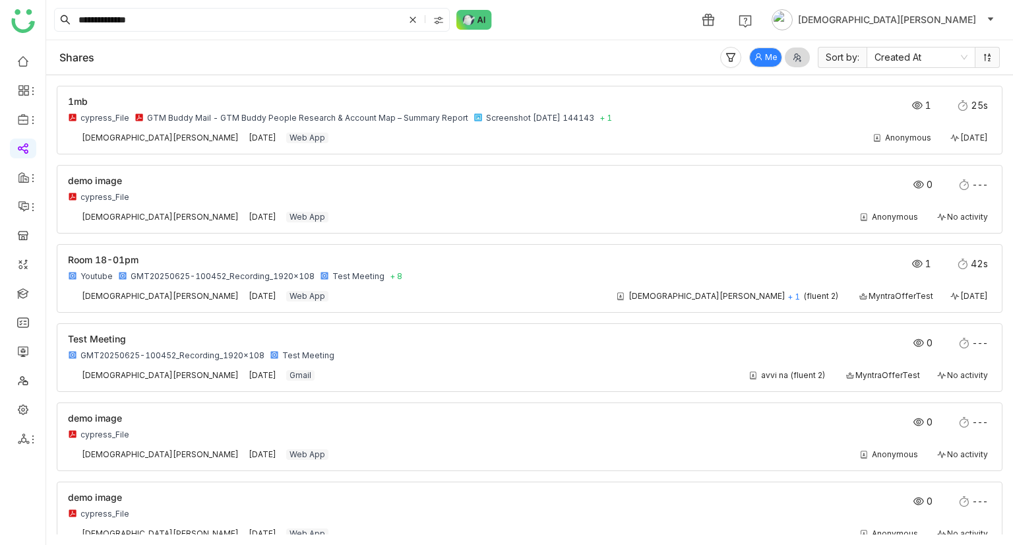
click at [775, 58] on span "Me" at bounding box center [771, 57] width 13 height 13
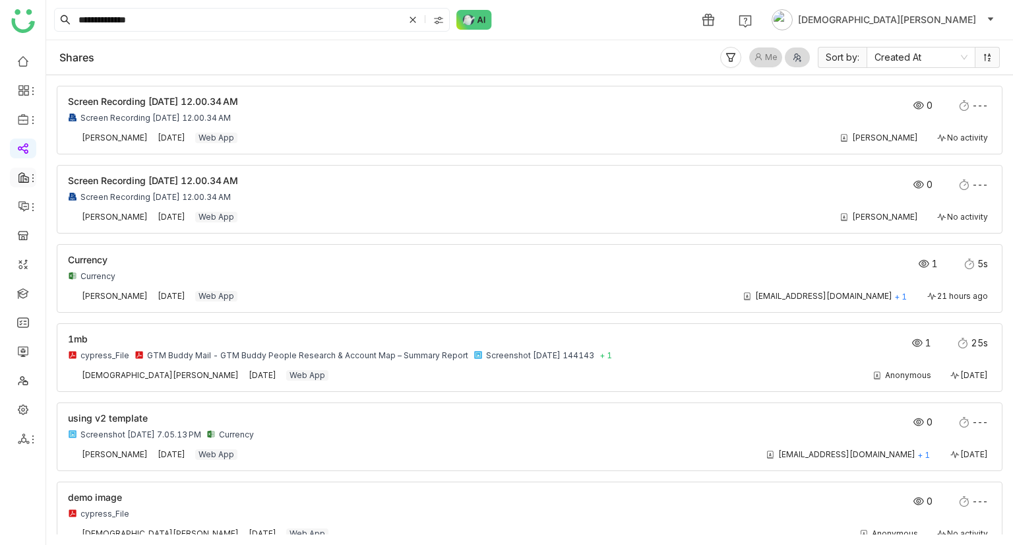
click at [24, 184] on li at bounding box center [23, 177] width 26 height 20
click at [26, 178] on icon at bounding box center [24, 177] width 12 height 12
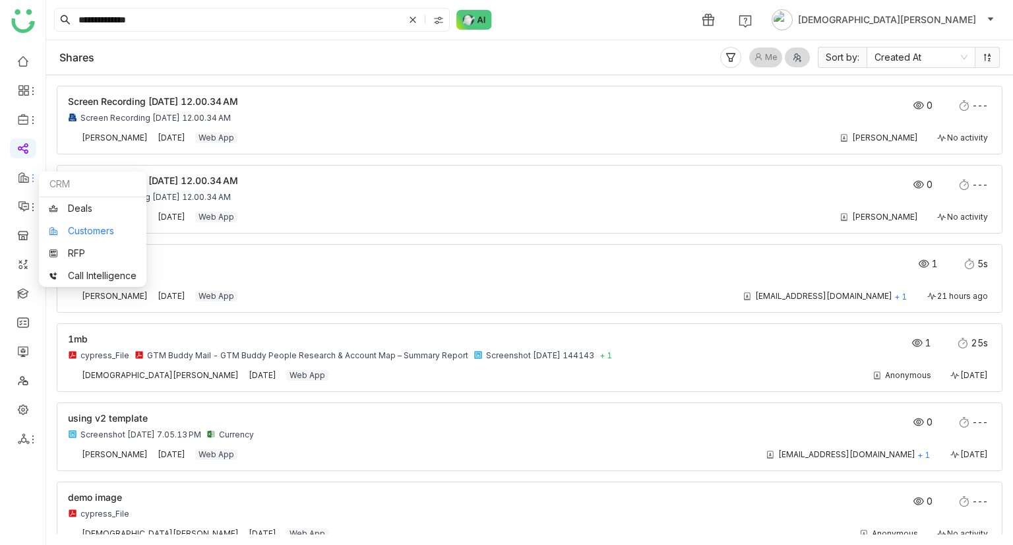
click at [92, 235] on link "Customers" at bounding box center [93, 230] width 88 height 9
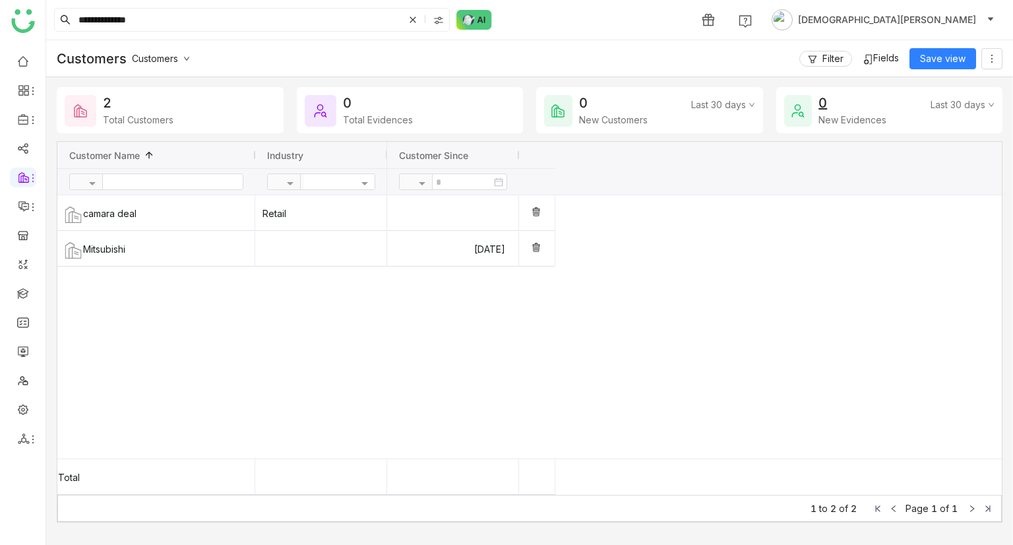
click at [163, 59] on span "Customers" at bounding box center [155, 58] width 46 height 11
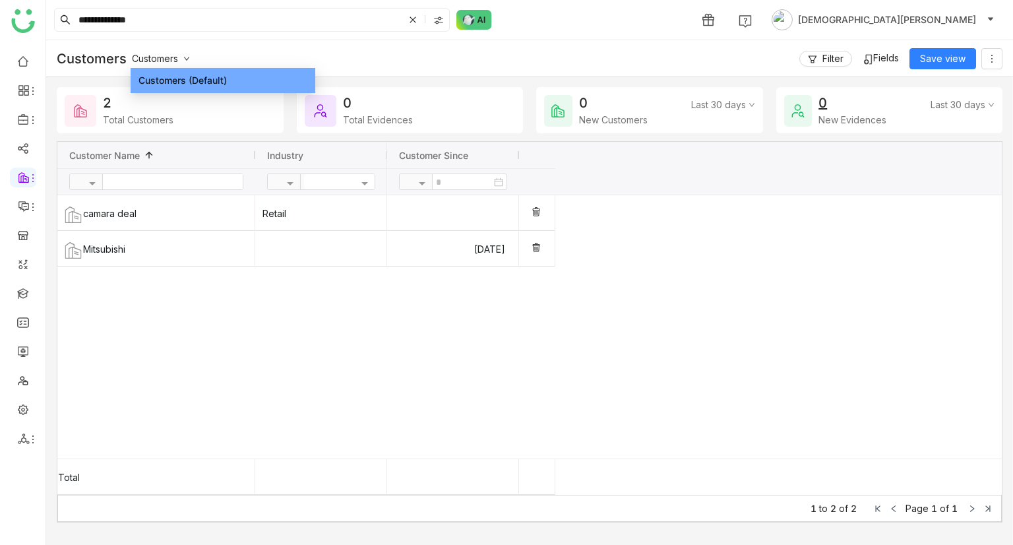
click at [152, 332] on div "camara deal Retail Mitsubishi Jul 24, 2025" at bounding box center [529, 326] width 944 height 263
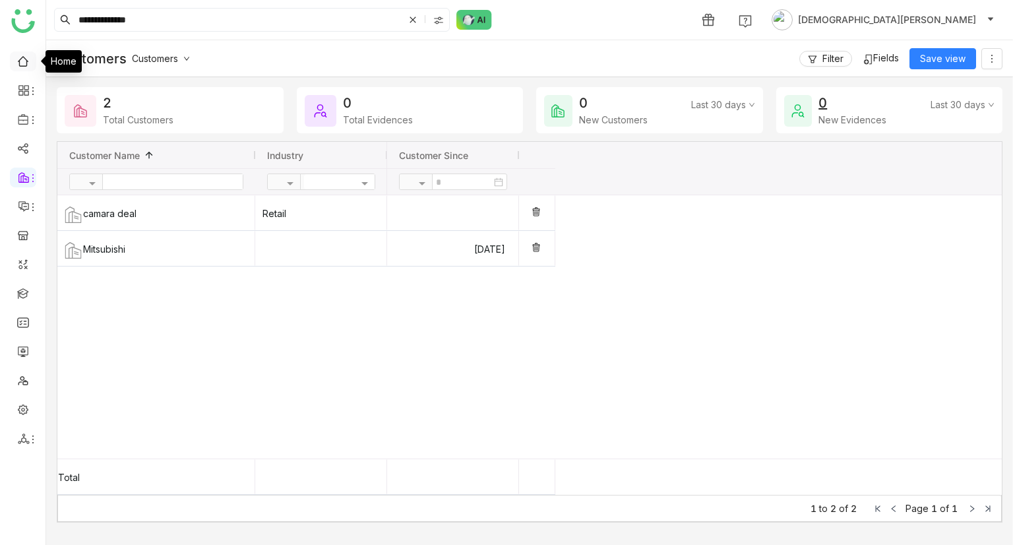
click at [23, 59] on link at bounding box center [23, 60] width 12 height 11
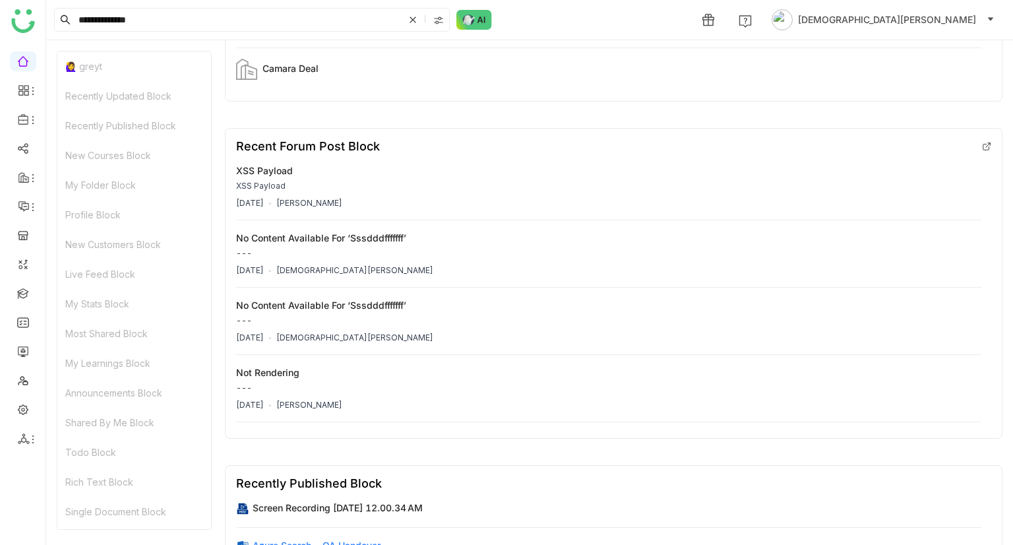
scroll to position [5342, 0]
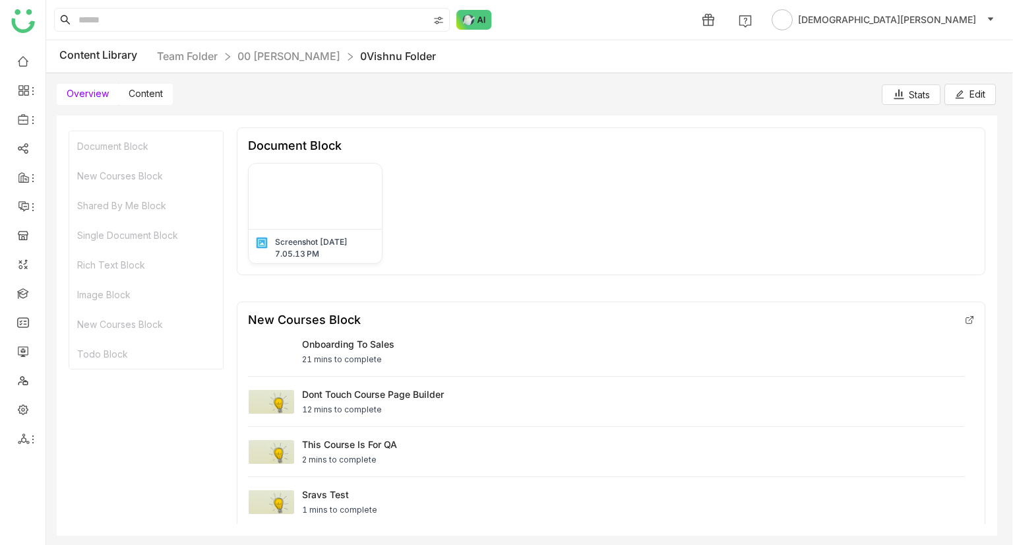
click at [148, 101] on label "Content" at bounding box center [146, 94] width 54 height 21
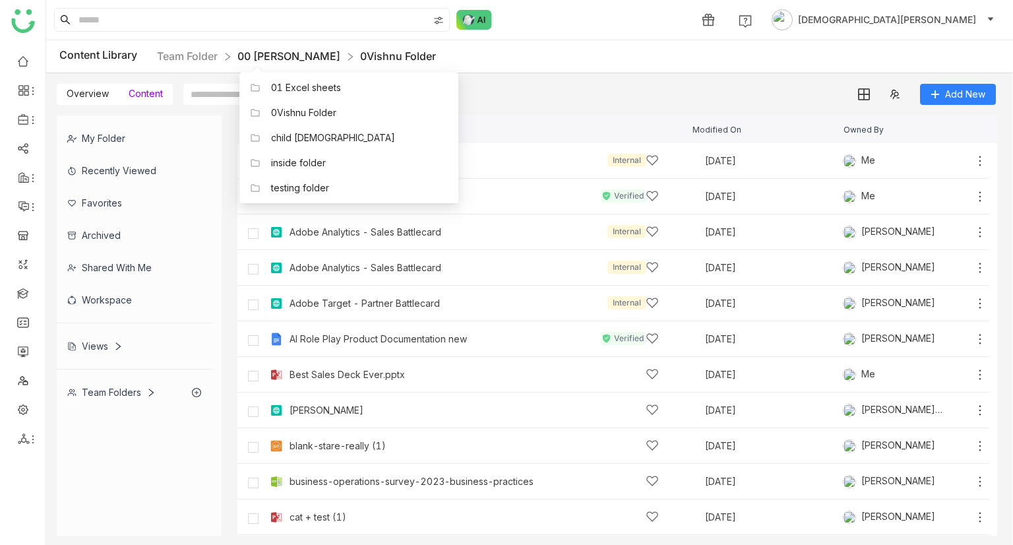
click at [274, 49] on link "00 [PERSON_NAME]" at bounding box center [288, 55] width 103 height 13
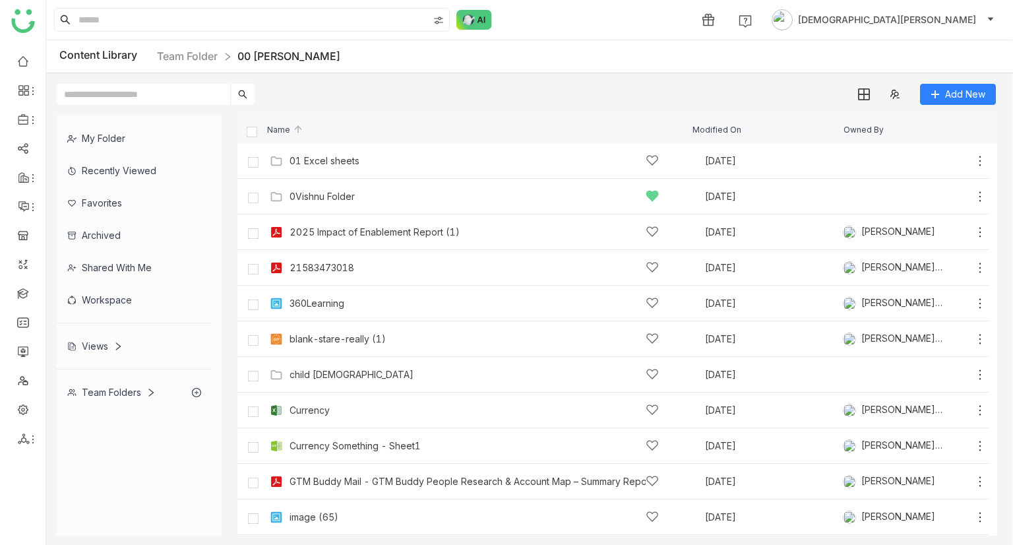
click at [156, 101] on input "text" at bounding box center [143, 94] width 173 height 21
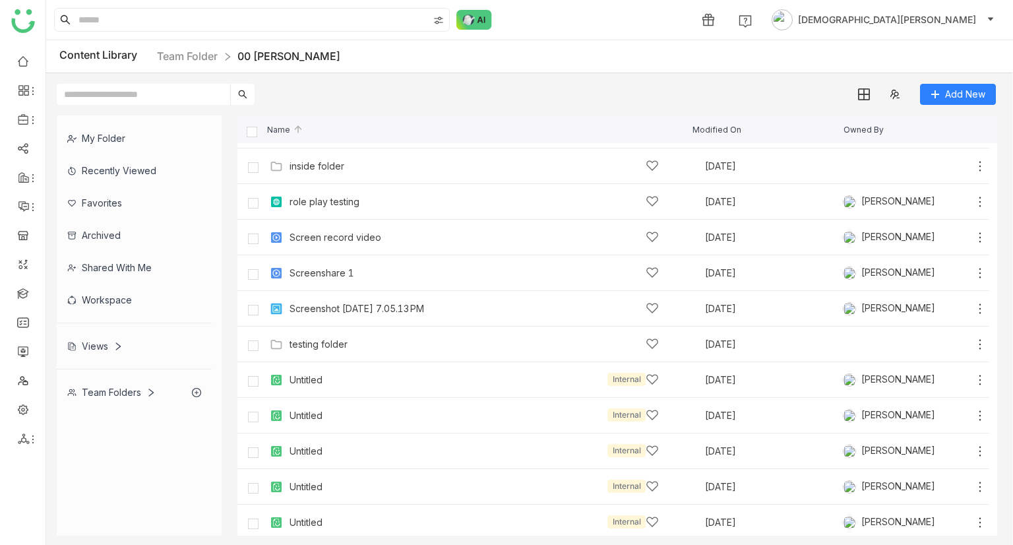
scroll to position [389, 0]
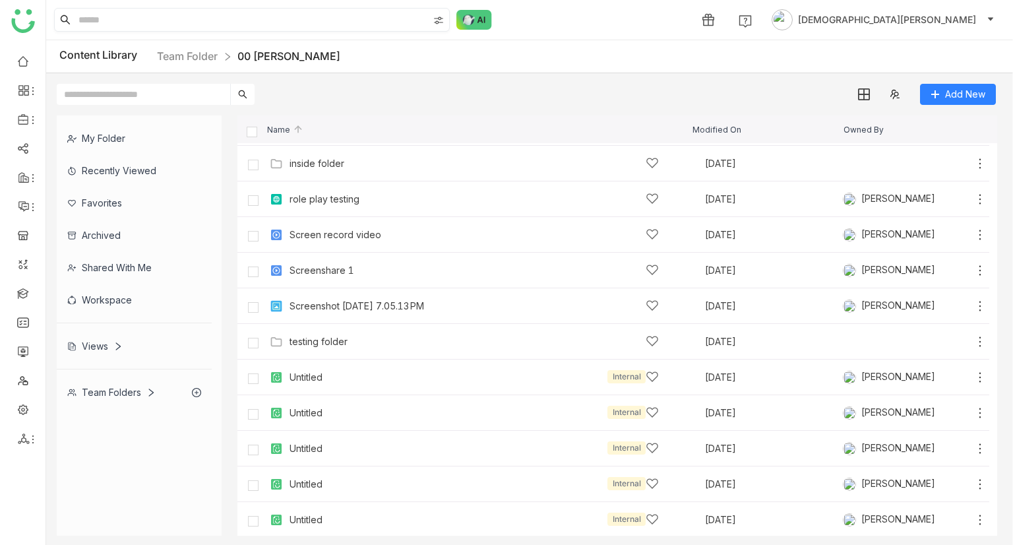
click at [142, 24] on input at bounding box center [252, 20] width 352 height 22
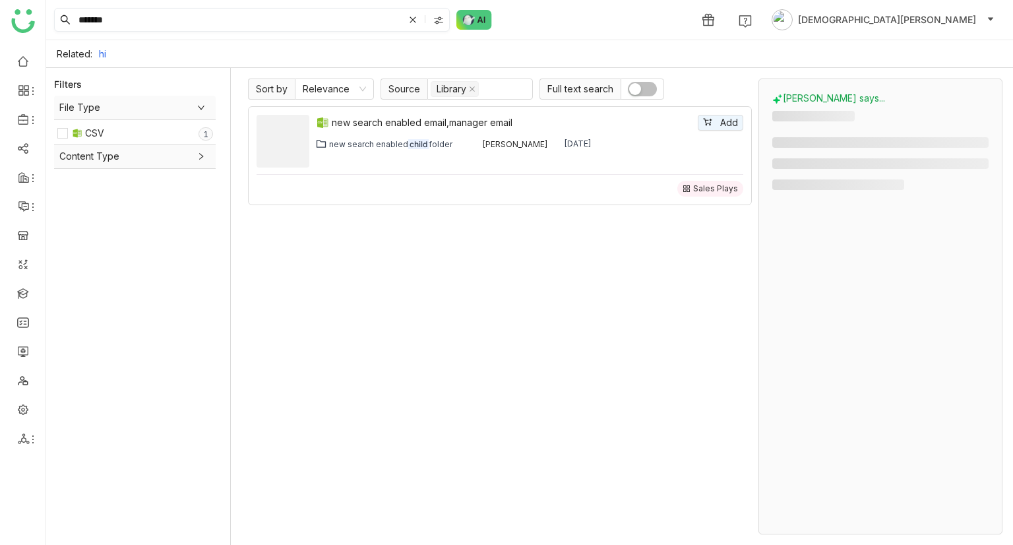
click at [100, 23] on input "*******" at bounding box center [240, 20] width 328 height 22
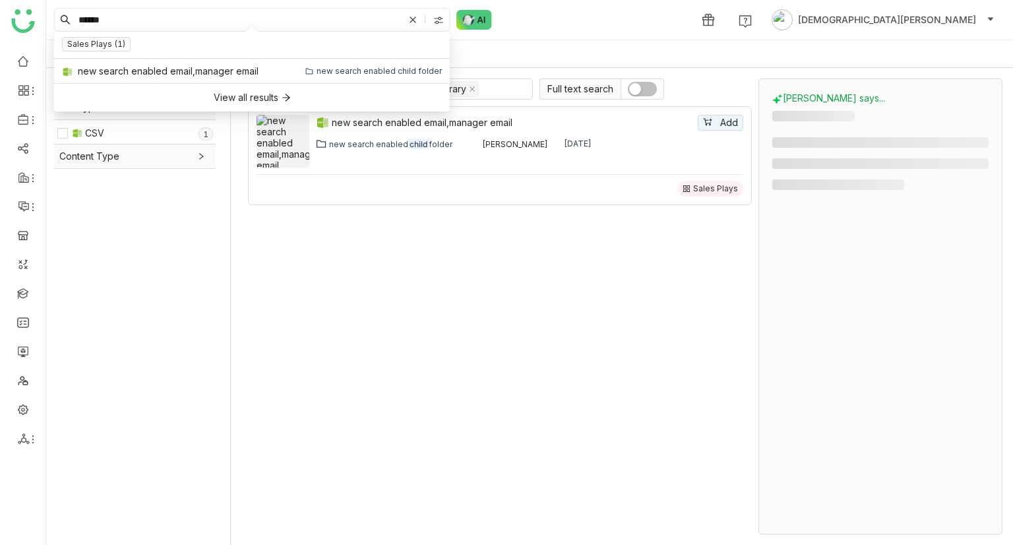
type input "******"
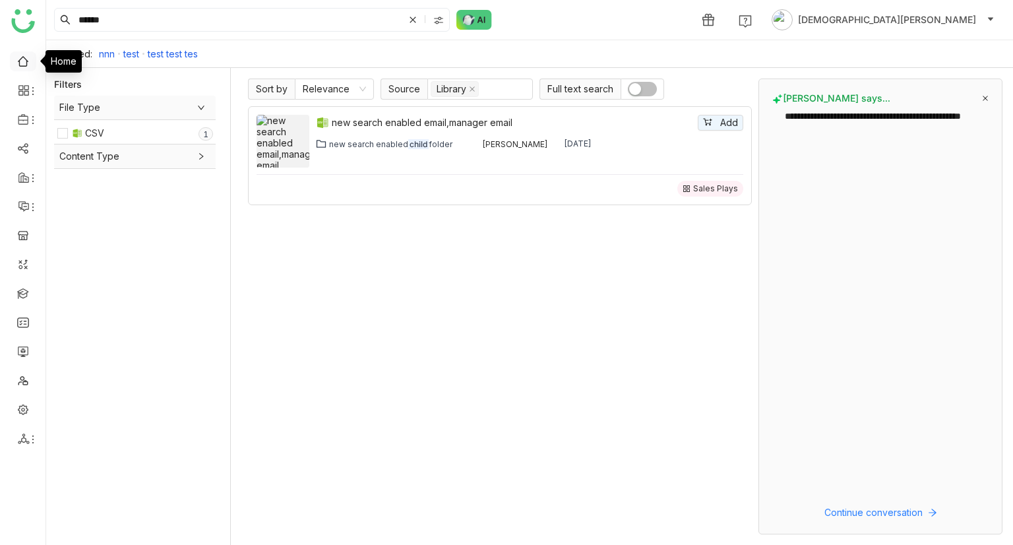
click at [22, 57] on link at bounding box center [23, 60] width 12 height 11
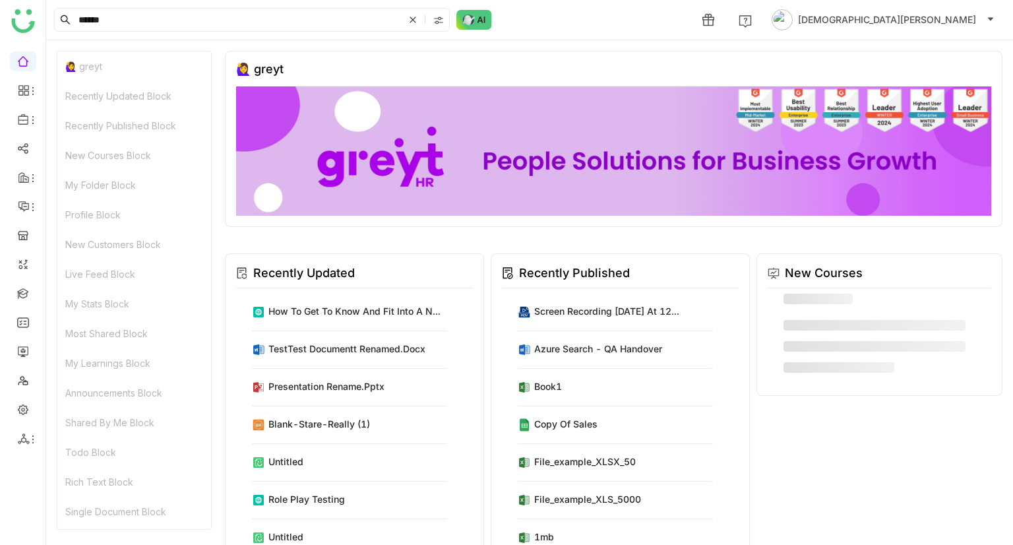
click at [92, 75] on div "🙋‍♀️ greyt" at bounding box center [134, 66] width 154 height 30
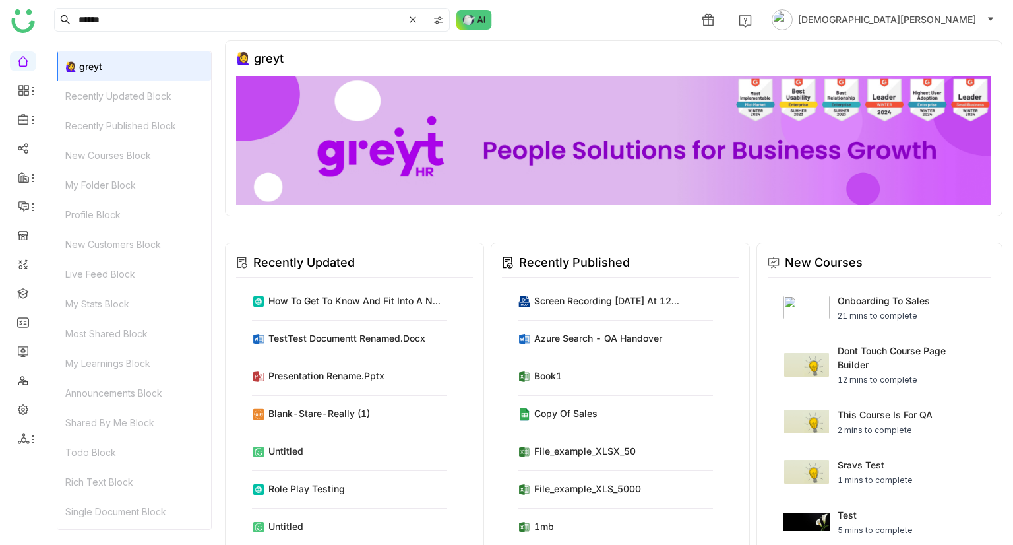
click at [99, 93] on div "Recently Updated Block" at bounding box center [134, 96] width 154 height 30
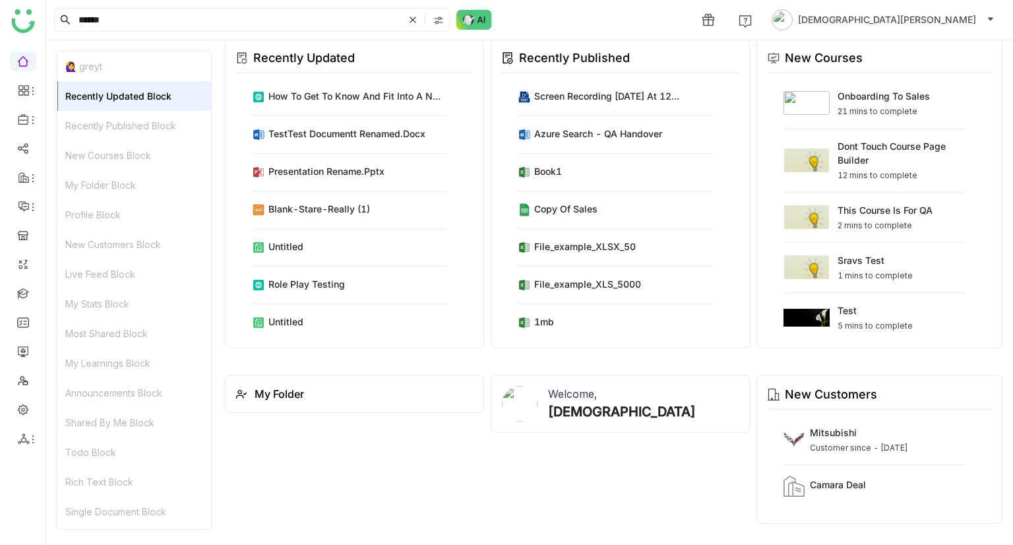
scroll to position [223, 0]
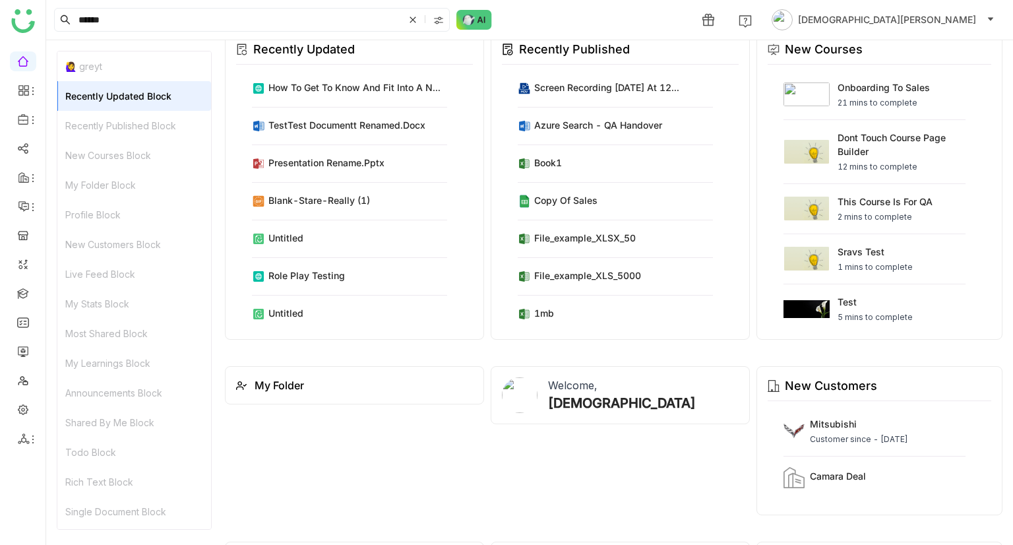
click at [116, 125] on div "Recently Published Block" at bounding box center [134, 126] width 154 height 30
click at [140, 94] on div "Recently Updated Block" at bounding box center [134, 96] width 154 height 30
click at [138, 147] on div "New Courses Block" at bounding box center [134, 155] width 154 height 30
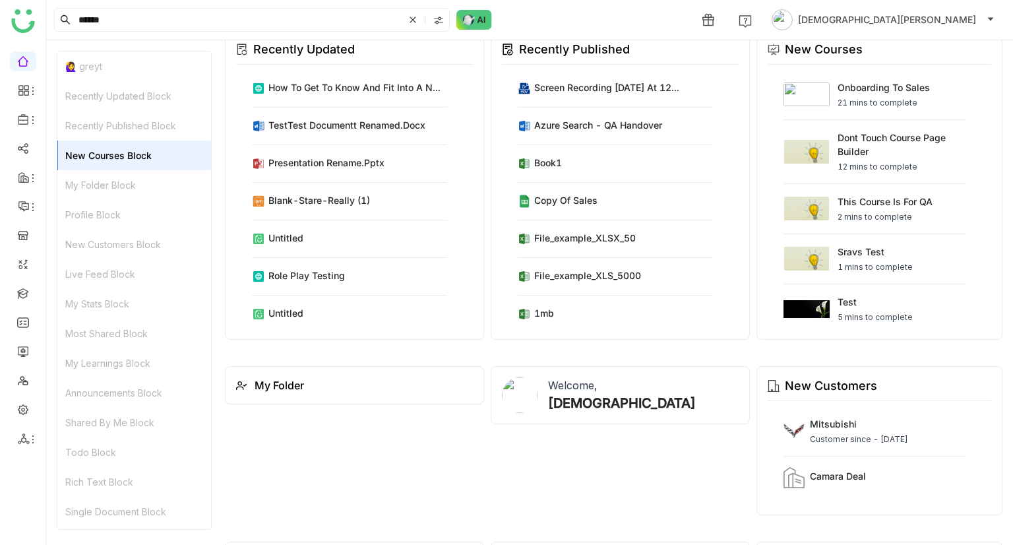
click at [136, 103] on div "Recently Updated Block" at bounding box center [134, 96] width 154 height 30
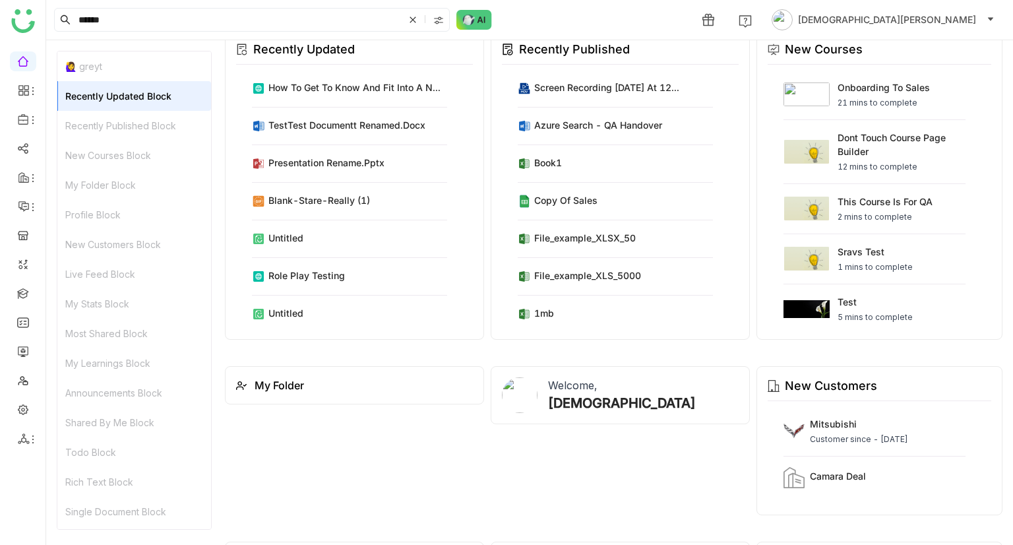
click at [134, 117] on div "Recently Published Block" at bounding box center [134, 126] width 154 height 30
click at [138, 150] on div "New Courses Block" at bounding box center [134, 155] width 154 height 30
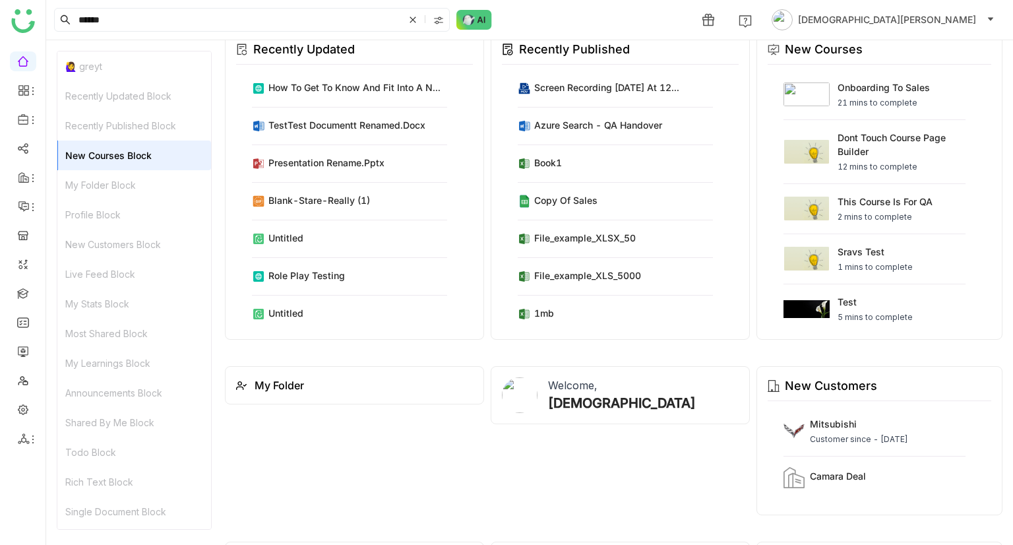
click at [133, 175] on div "My Folder Block" at bounding box center [134, 185] width 154 height 30
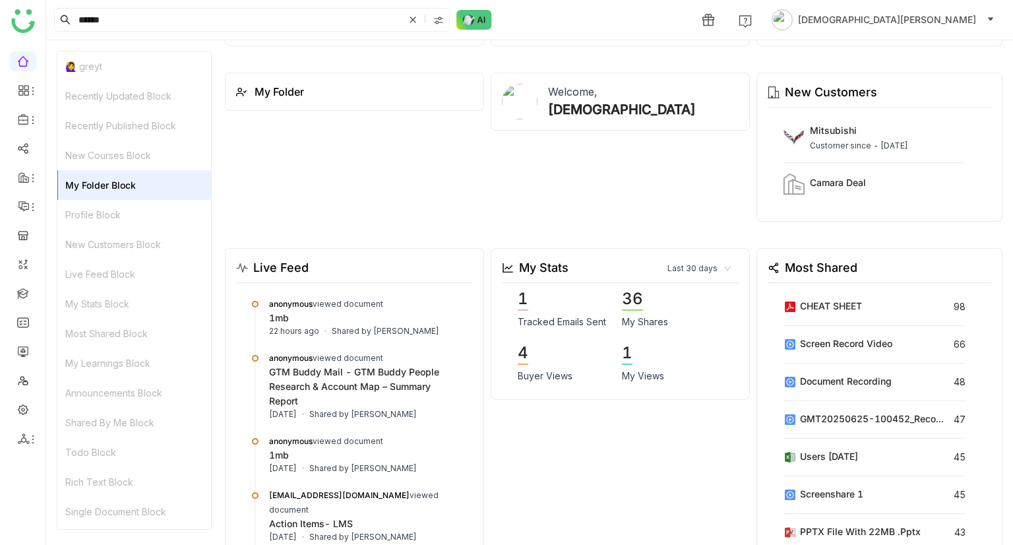
scroll to position [559, 0]
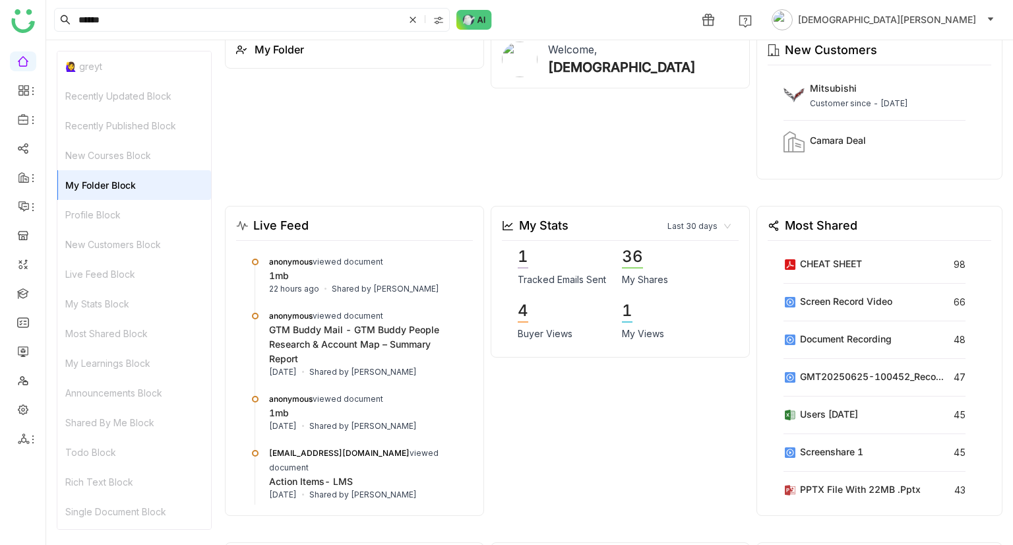
click at [108, 215] on div "Profile Block" at bounding box center [134, 215] width 154 height 30
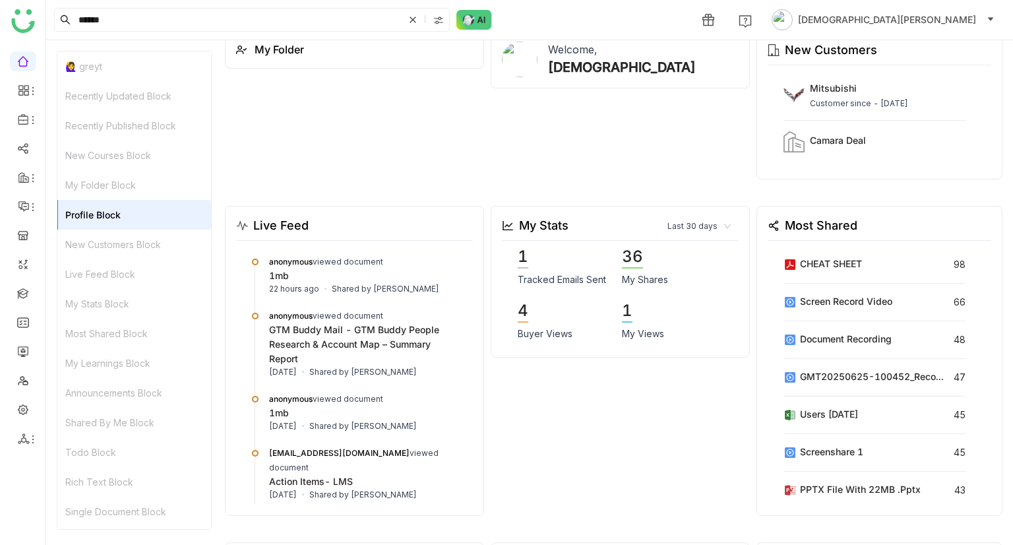
click at [111, 235] on div "New Customers Block" at bounding box center [134, 244] width 154 height 30
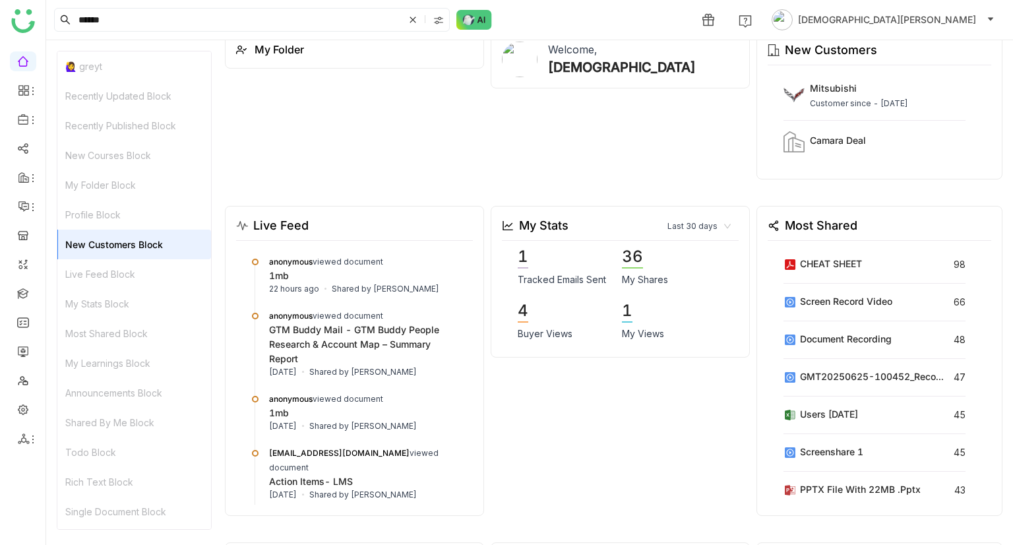
click at [108, 278] on div "Live Feed Block" at bounding box center [134, 274] width 154 height 30
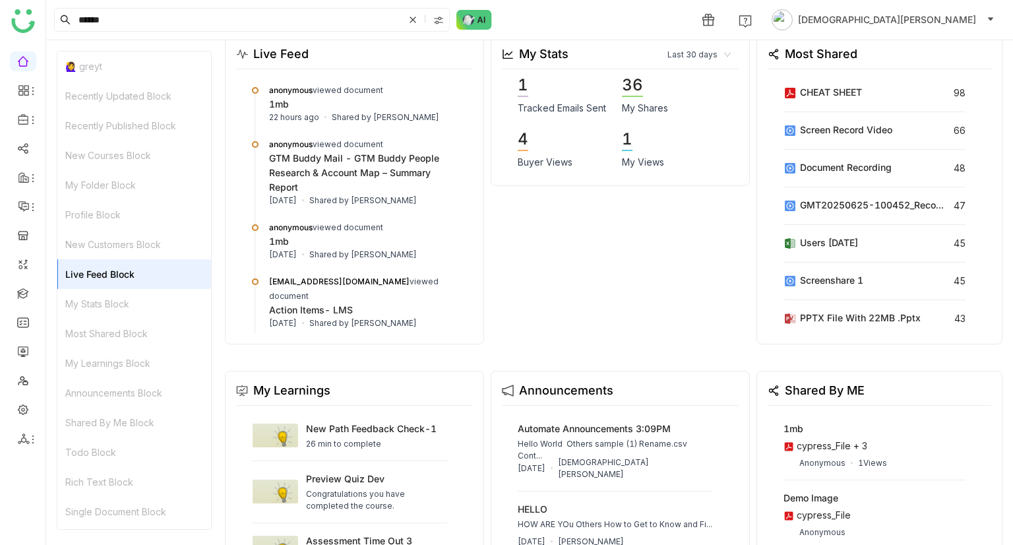
scroll to position [734, 0]
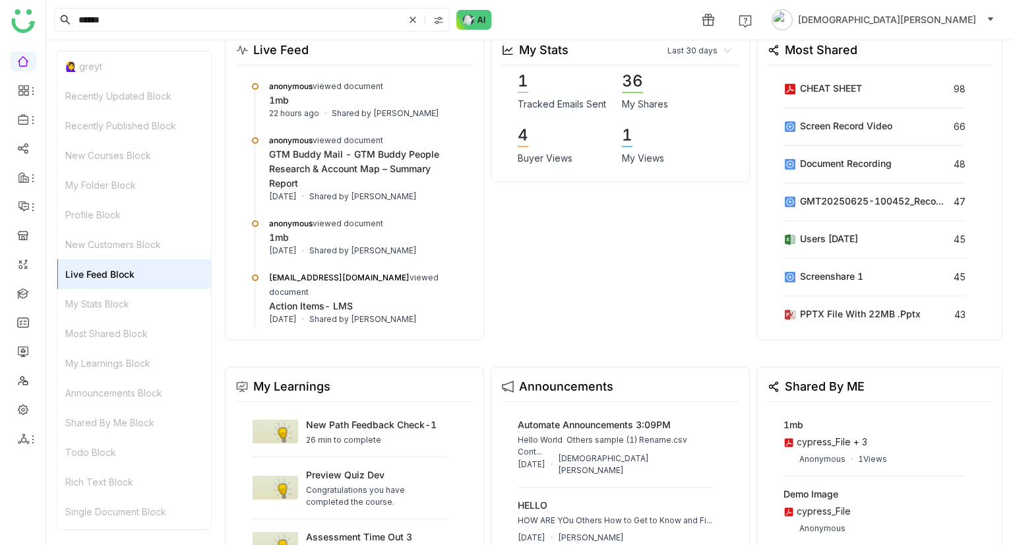
click at [107, 301] on div "My Stats Block" at bounding box center [134, 304] width 154 height 30
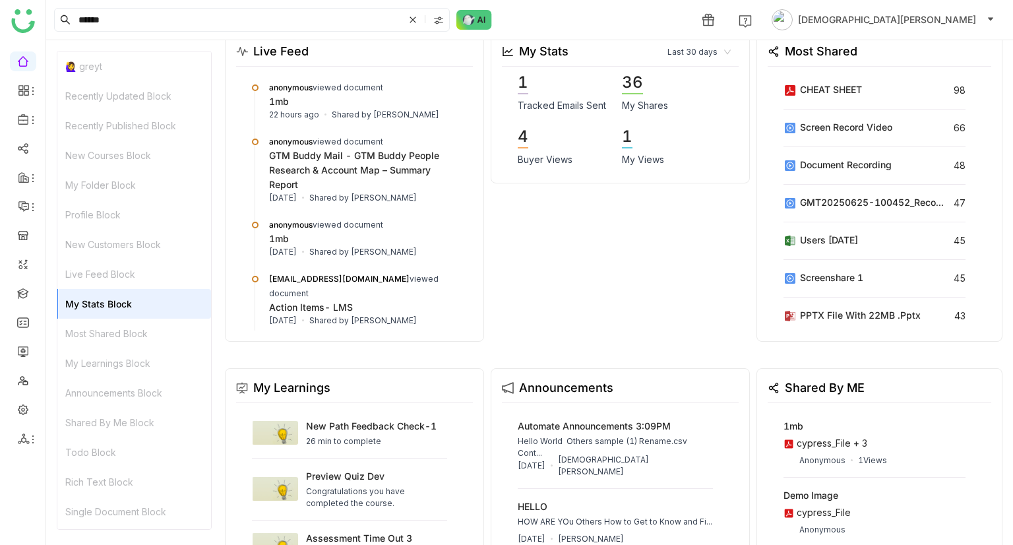
click at [109, 328] on div "Most Shared Block" at bounding box center [134, 333] width 154 height 30
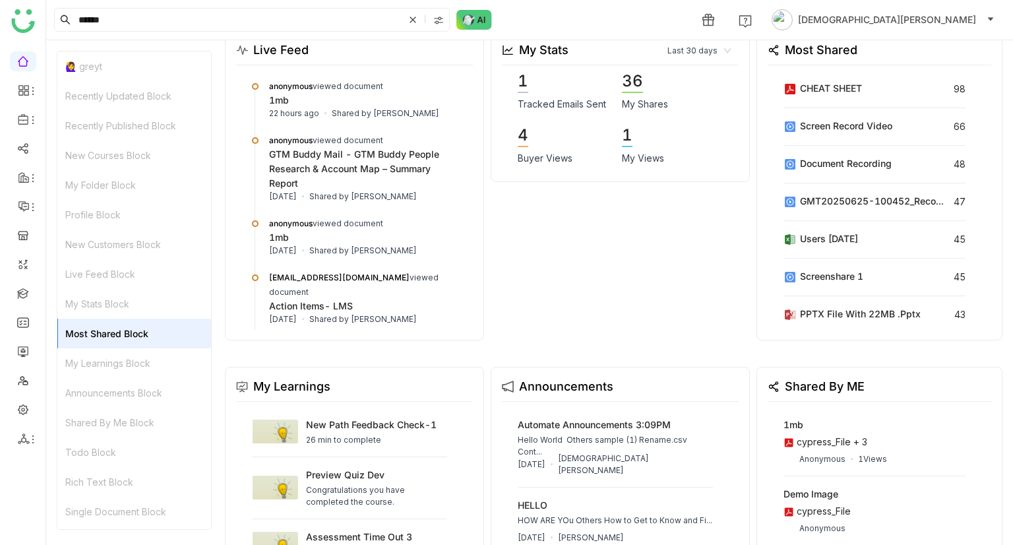
click at [111, 356] on div "My Learnings Block" at bounding box center [134, 363] width 154 height 30
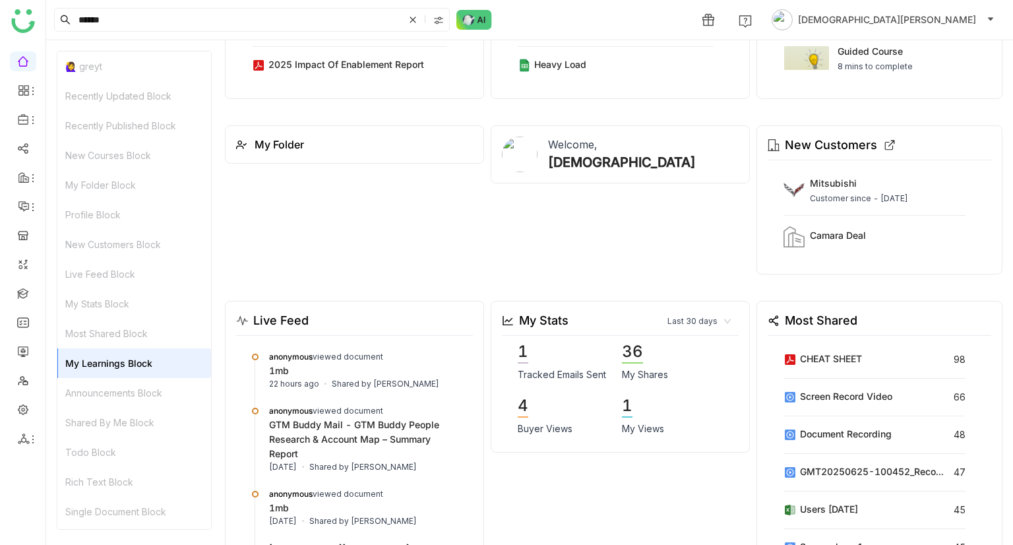
scroll to position [461, 0]
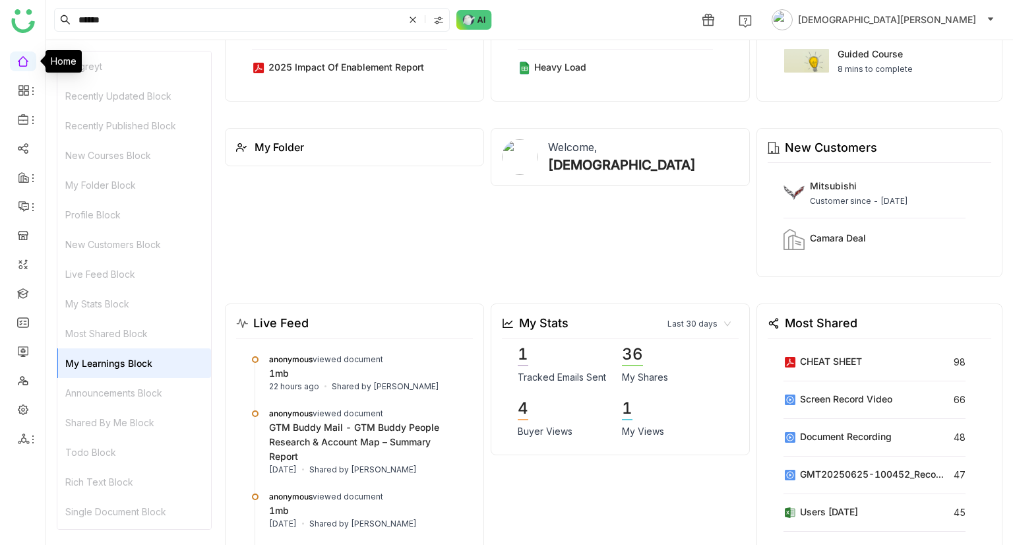
click at [20, 57] on link at bounding box center [23, 60] width 12 height 11
click at [103, 119] on link "Dashboard" at bounding box center [92, 121] width 86 height 9
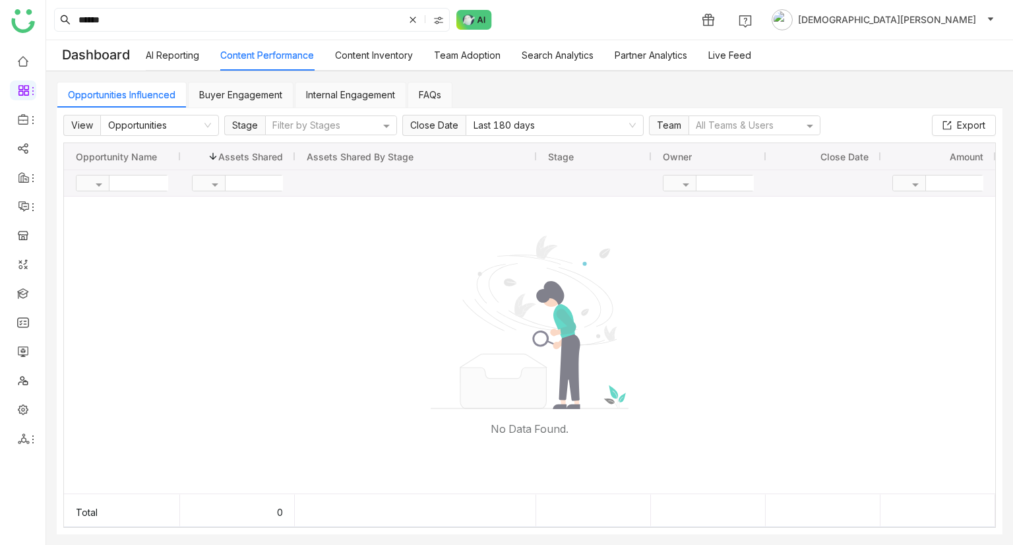
click at [392, 59] on link "Content Inventory" at bounding box center [374, 54] width 78 height 11
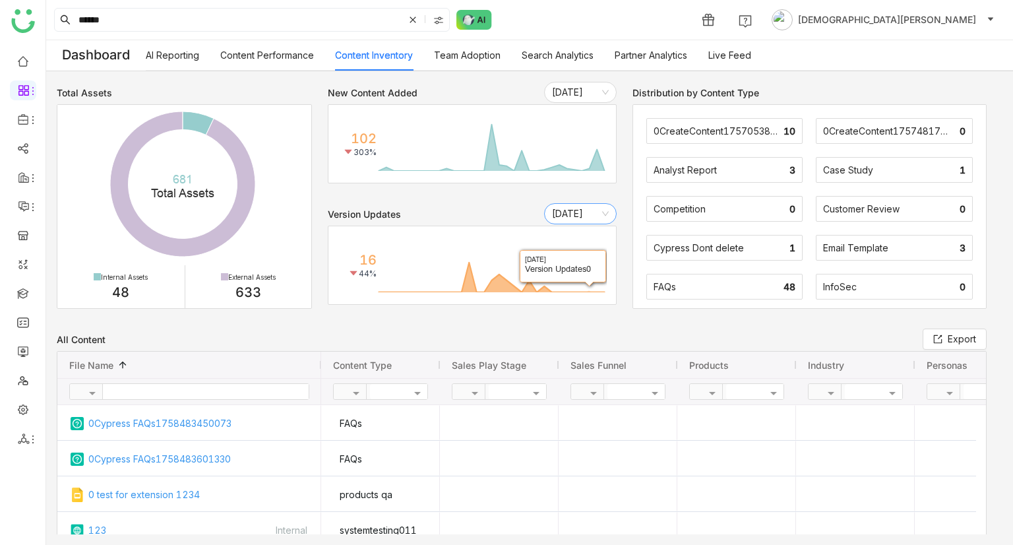
click at [588, 214] on nz-select-item "[DATE]" at bounding box center [580, 214] width 57 height 20
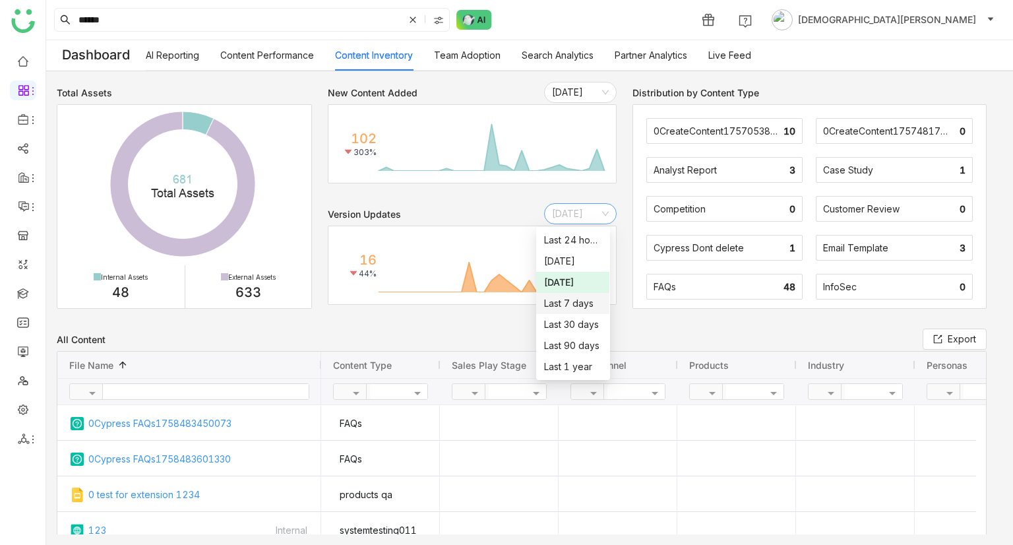
click at [574, 309] on div "Last 7 days" at bounding box center [572, 303] width 57 height 15
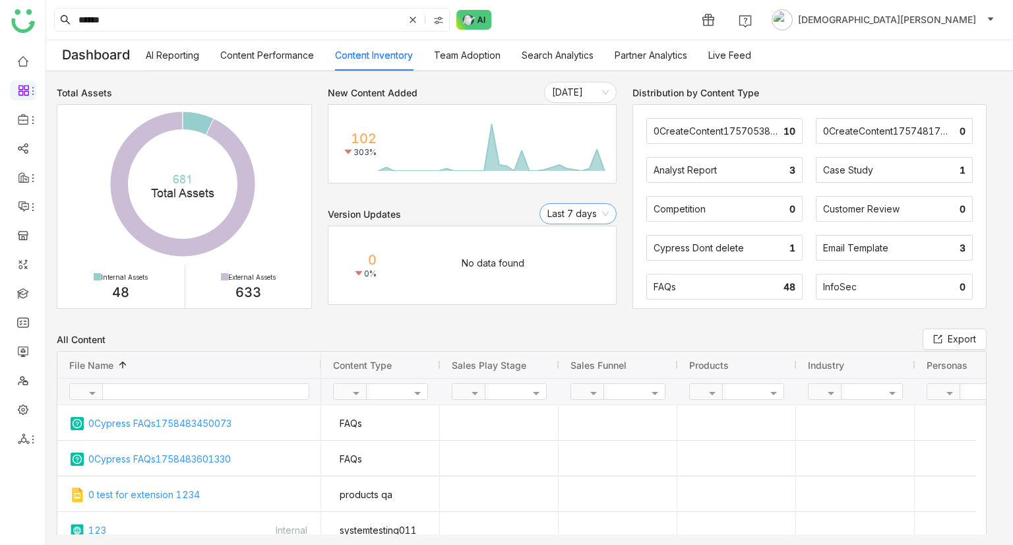
click at [588, 221] on nz-select-item "Last 7 days" at bounding box center [577, 214] width 61 height 20
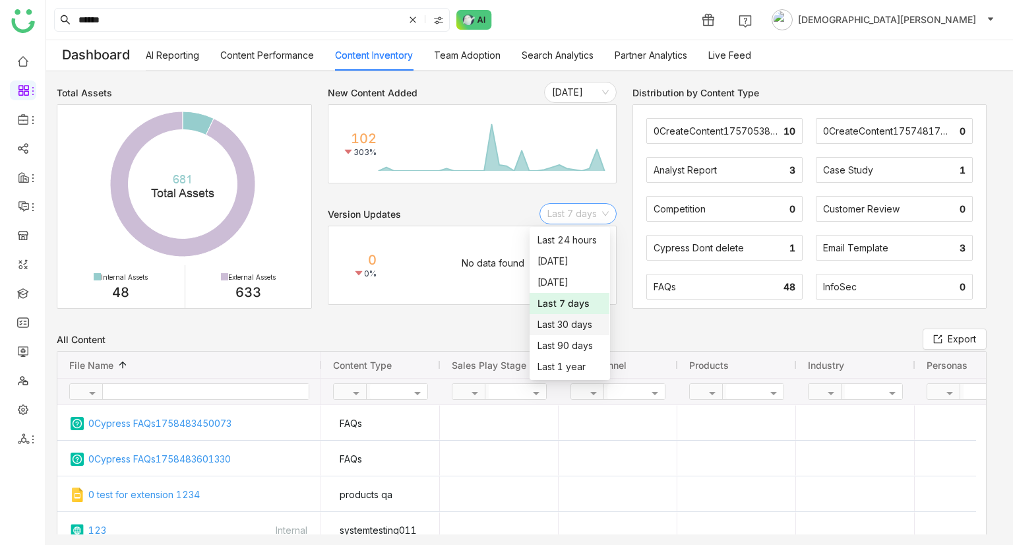
click at [581, 322] on div "Last 30 days" at bounding box center [569, 324] width 64 height 15
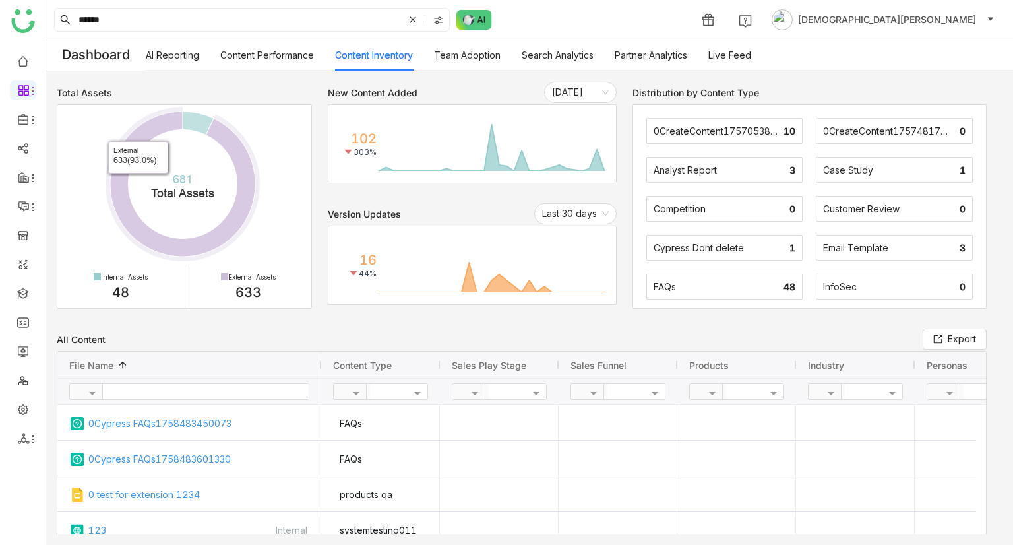
click at [177, 49] on link "AI Reporting" at bounding box center [172, 54] width 53 height 11
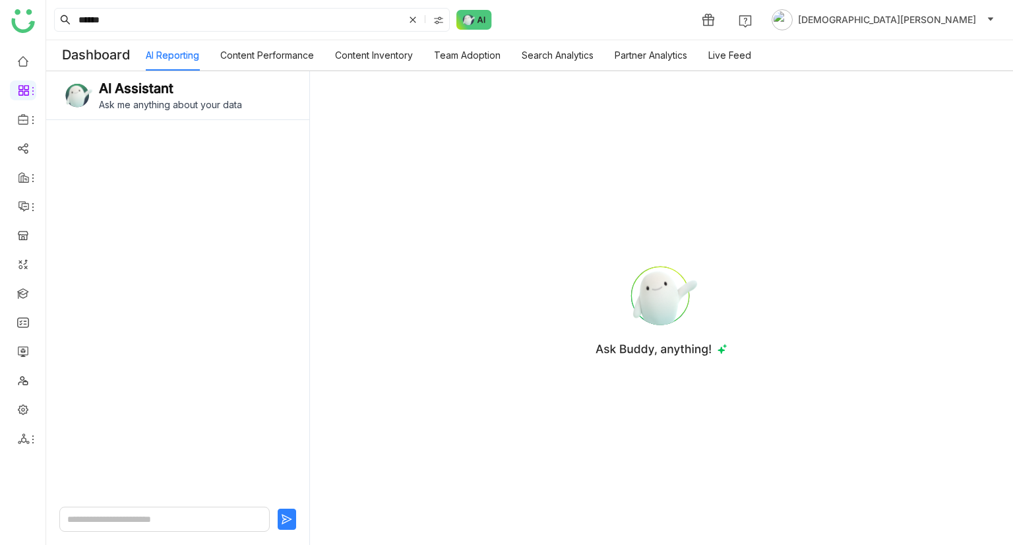
click at [266, 56] on link "Content Performance" at bounding box center [267, 54] width 94 height 11
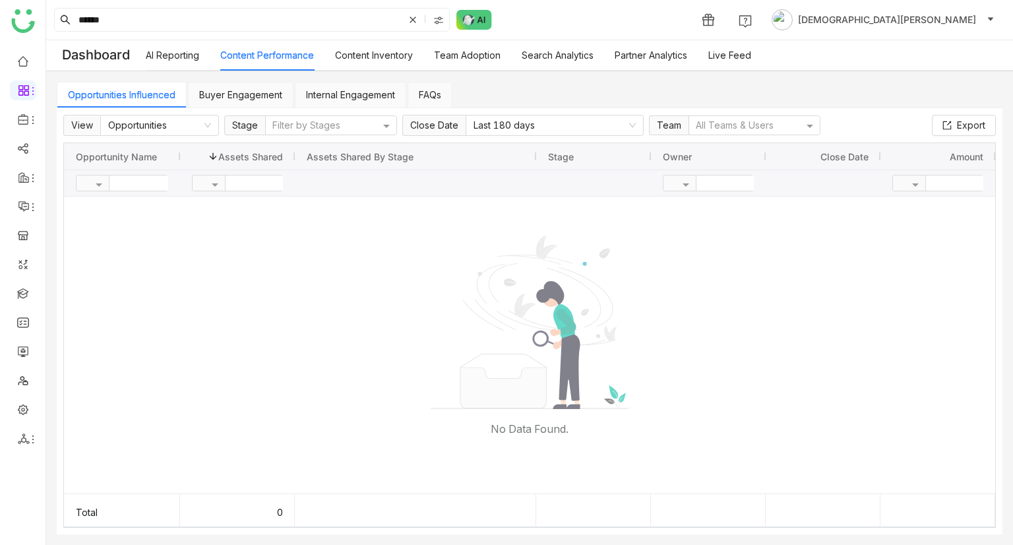
click at [353, 56] on link "Content Inventory" at bounding box center [374, 54] width 78 height 11
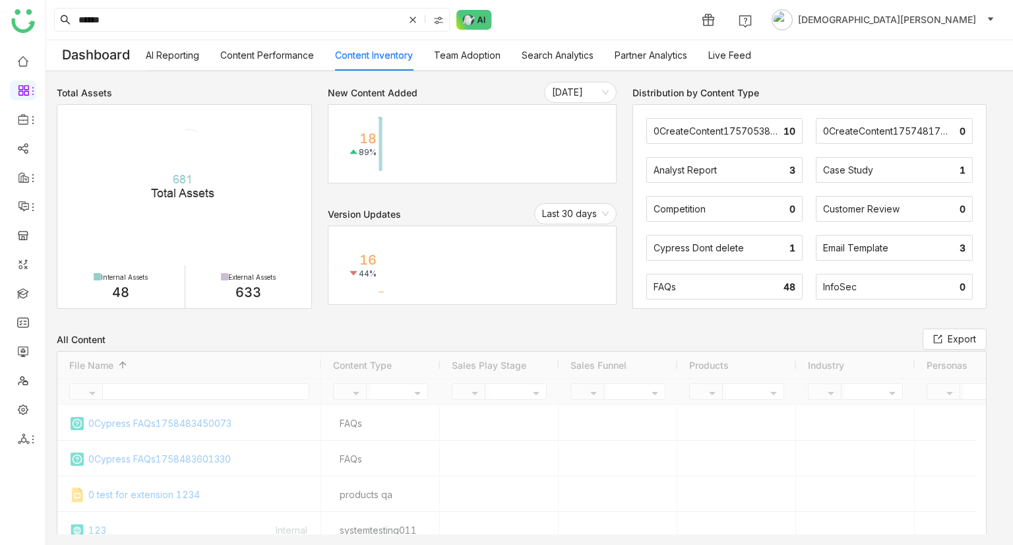
click at [454, 59] on link "Team Adoption" at bounding box center [467, 54] width 67 height 11
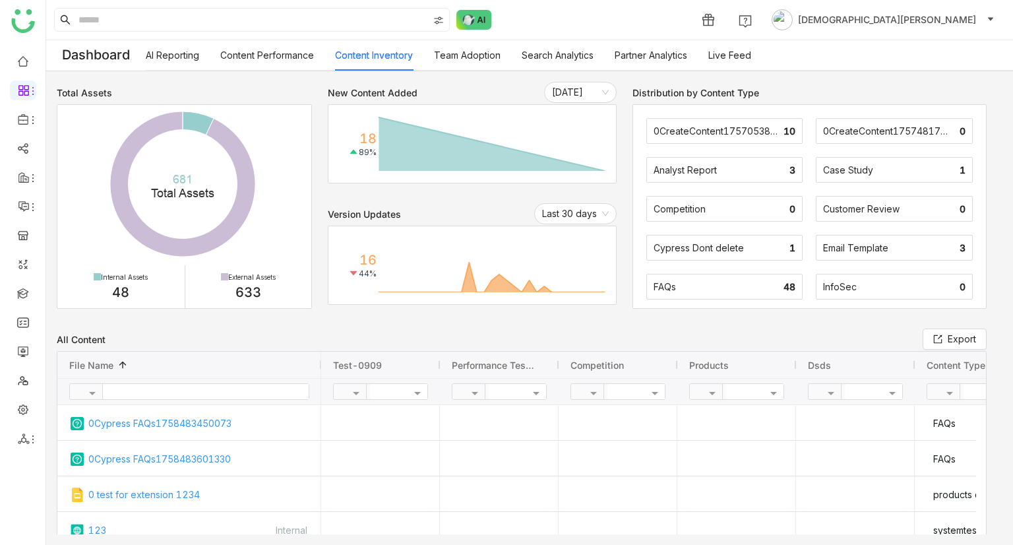
click at [456, 51] on link "Team Adoption" at bounding box center [467, 54] width 67 height 11
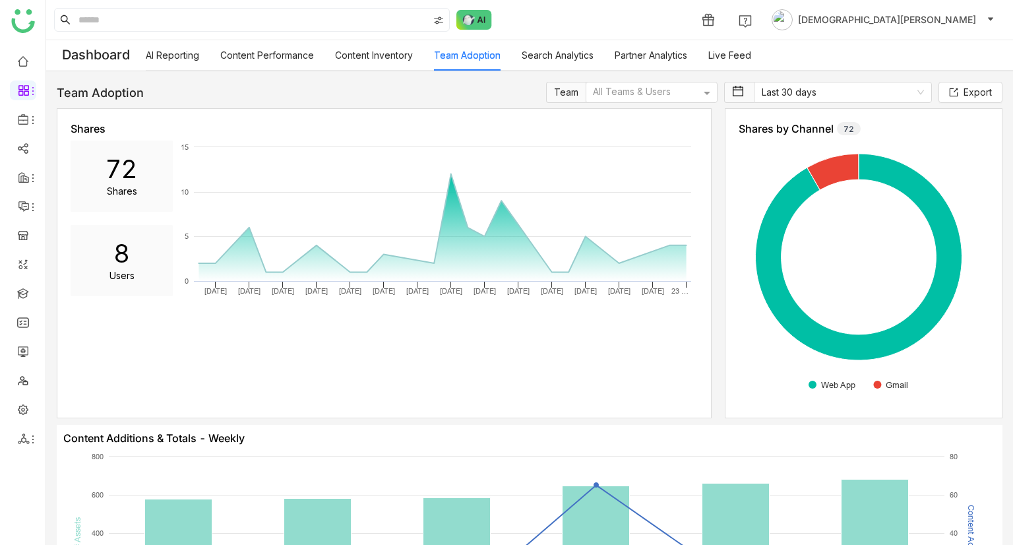
click at [382, 54] on link "Content Inventory" at bounding box center [374, 54] width 78 height 11
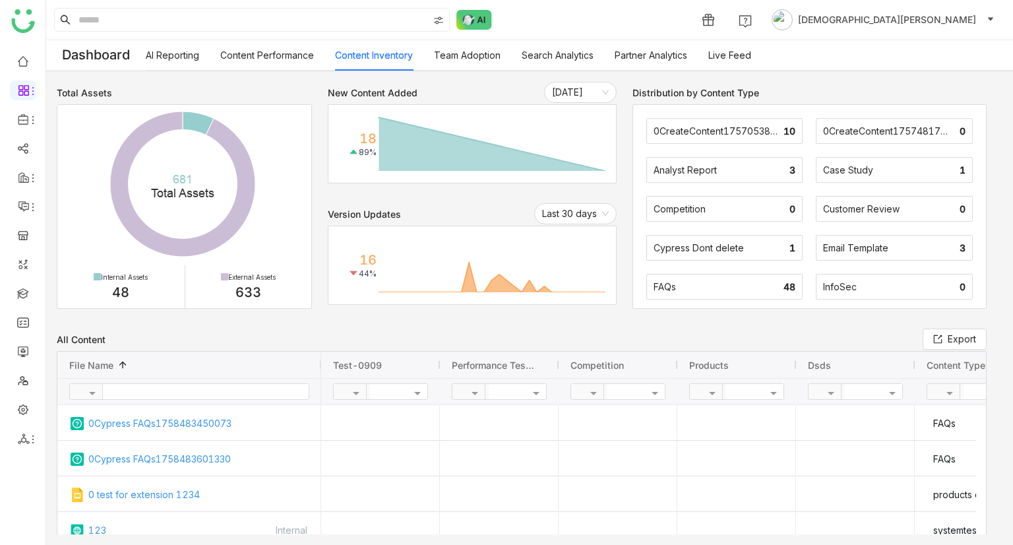
click at [457, 57] on link "Team Adoption" at bounding box center [467, 54] width 67 height 11
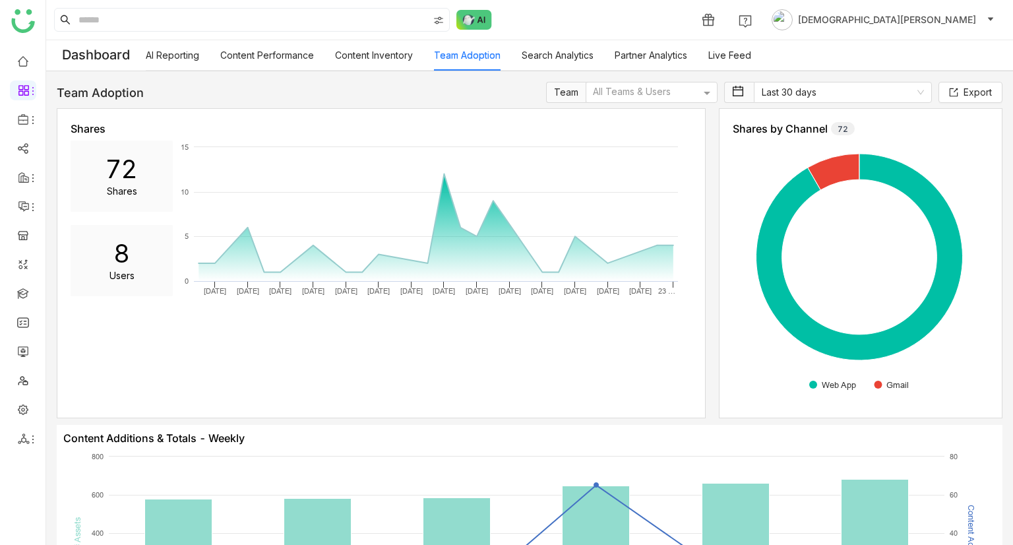
click at [373, 58] on link "Content Inventory" at bounding box center [374, 54] width 78 height 11
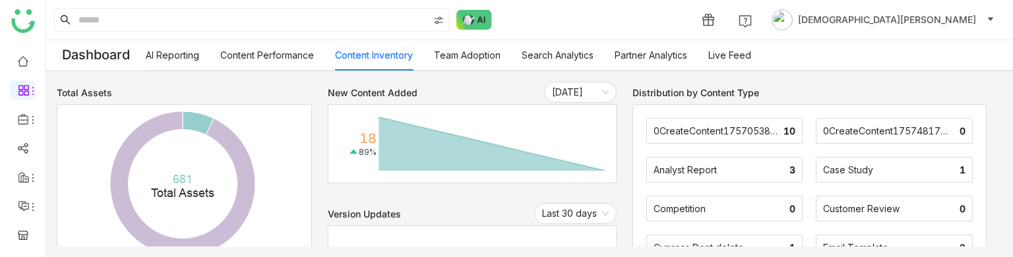
click at [472, 60] on link "Team Adoption" at bounding box center [467, 54] width 67 height 11
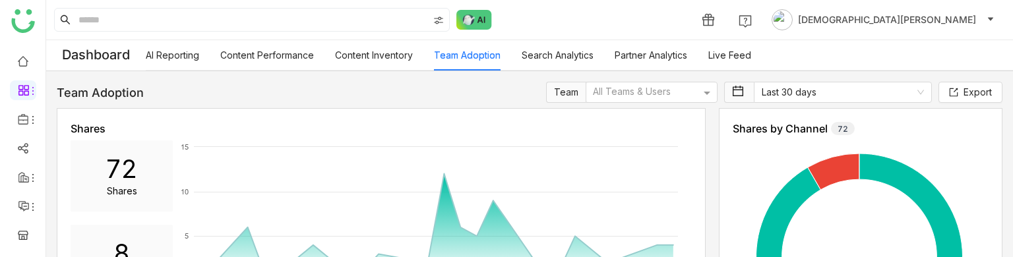
click at [378, 51] on link "Content Inventory" at bounding box center [374, 54] width 78 height 11
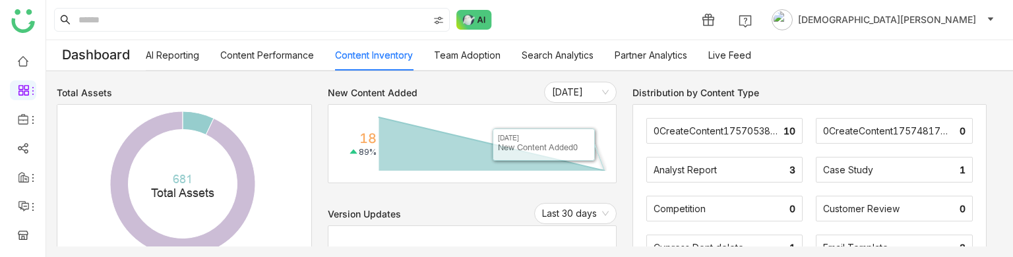
click at [463, 53] on link "Team Adoption" at bounding box center [467, 54] width 67 height 11
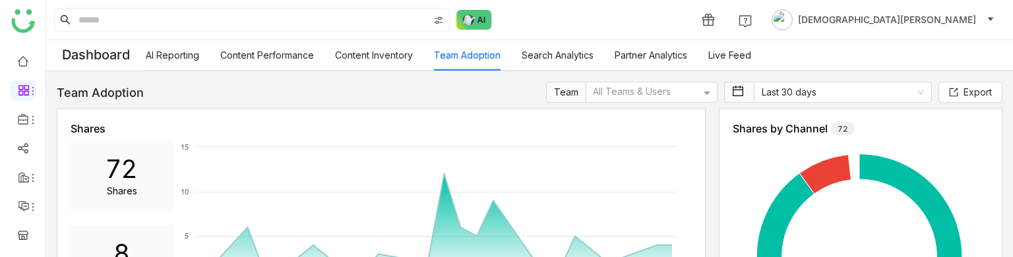
click at [403, 56] on link "Content Inventory" at bounding box center [374, 54] width 78 height 11
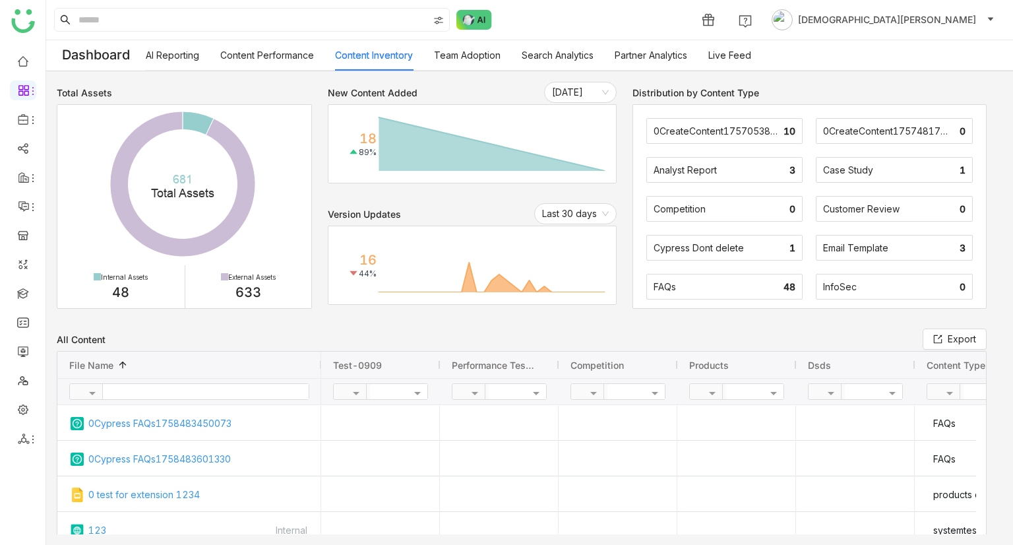
click at [481, 50] on link "Team Adoption" at bounding box center [467, 54] width 67 height 11
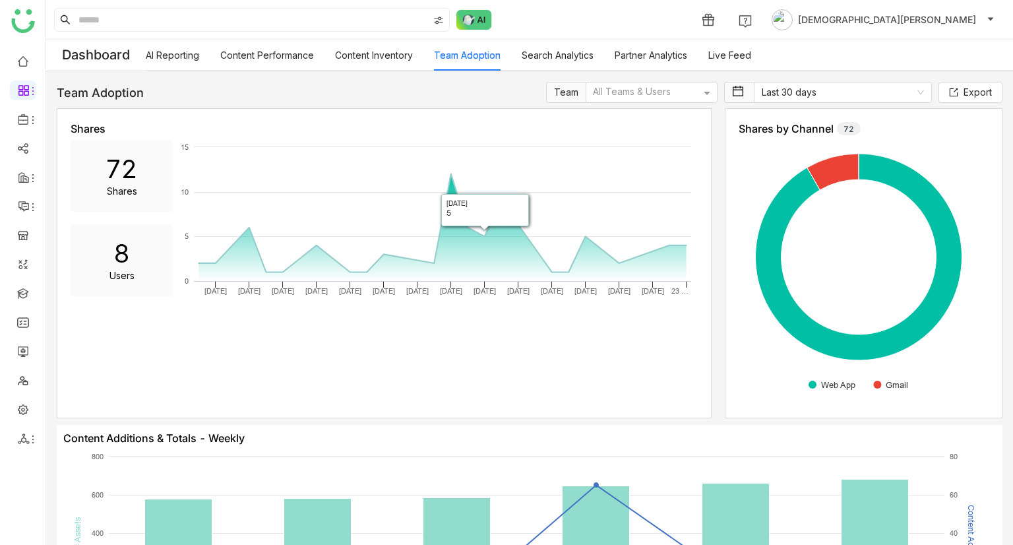
click at [391, 53] on link "Content Inventory" at bounding box center [374, 54] width 78 height 11
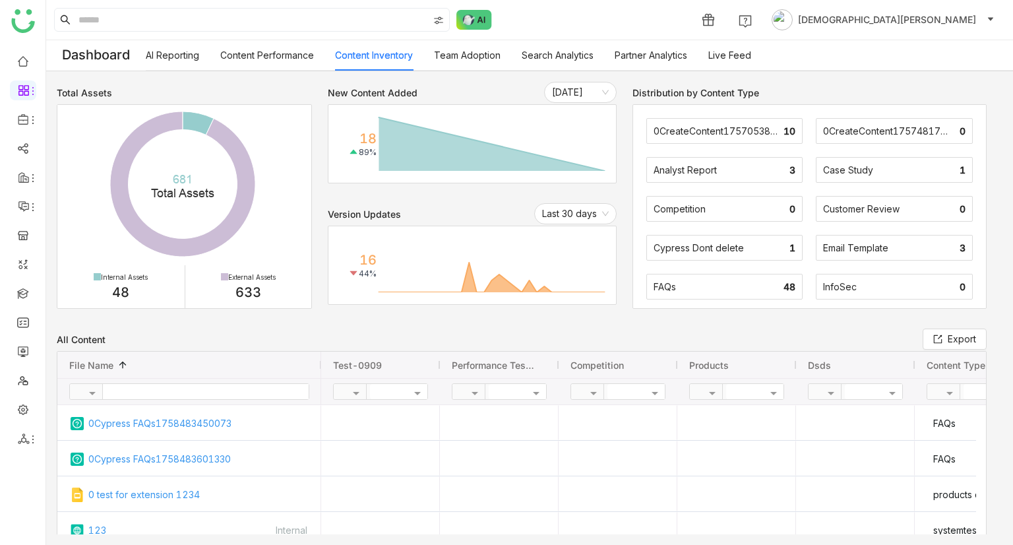
click at [486, 50] on link "Team Adoption" at bounding box center [467, 54] width 67 height 11
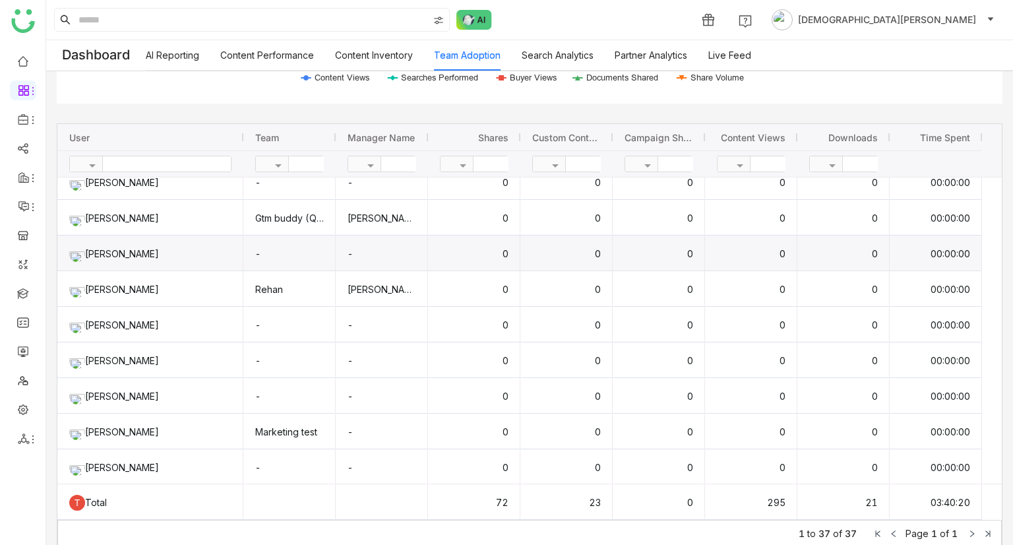
scroll to position [857, 0]
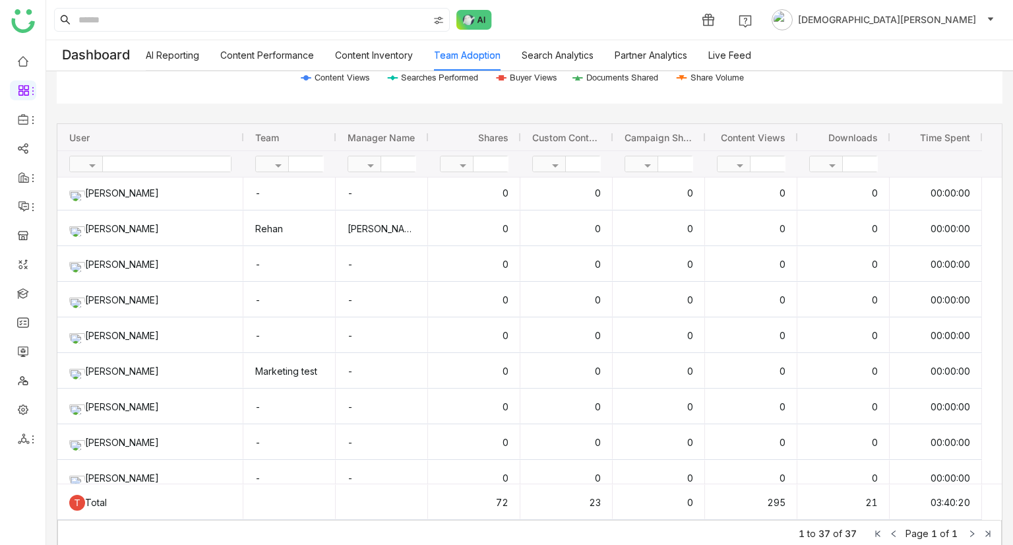
click at [548, 56] on link "Search Analytics" at bounding box center [557, 54] width 72 height 11
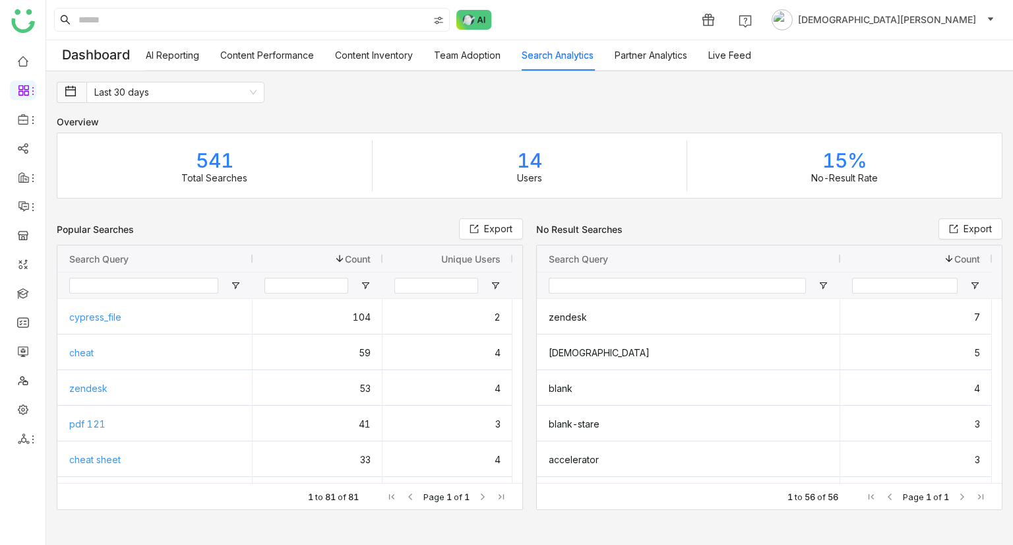
click at [483, 61] on link "Team Adoption" at bounding box center [467, 54] width 67 height 11
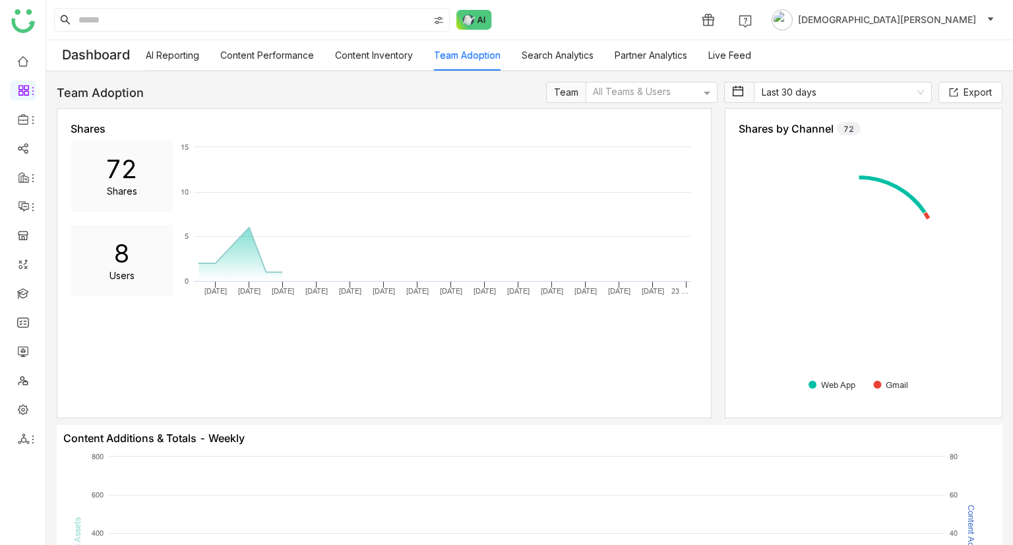
click at [535, 49] on link "Search Analytics" at bounding box center [557, 54] width 72 height 11
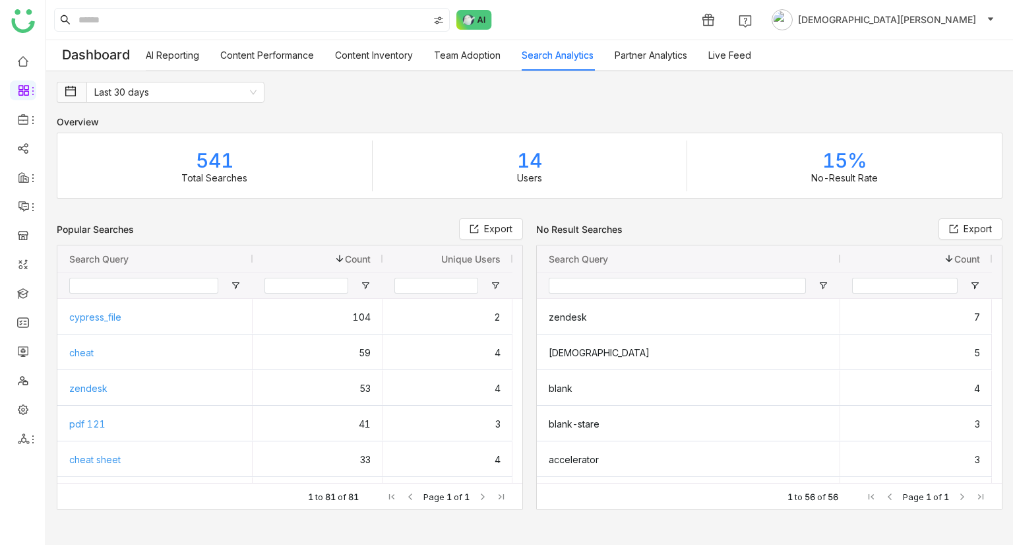
click at [674, 49] on link "Partner Analytics" at bounding box center [650, 54] width 73 height 11
click at [665, 55] on link "Partner Analytics" at bounding box center [650, 54] width 73 height 11
click at [651, 53] on link "Partner Analytics" at bounding box center [650, 54] width 73 height 11
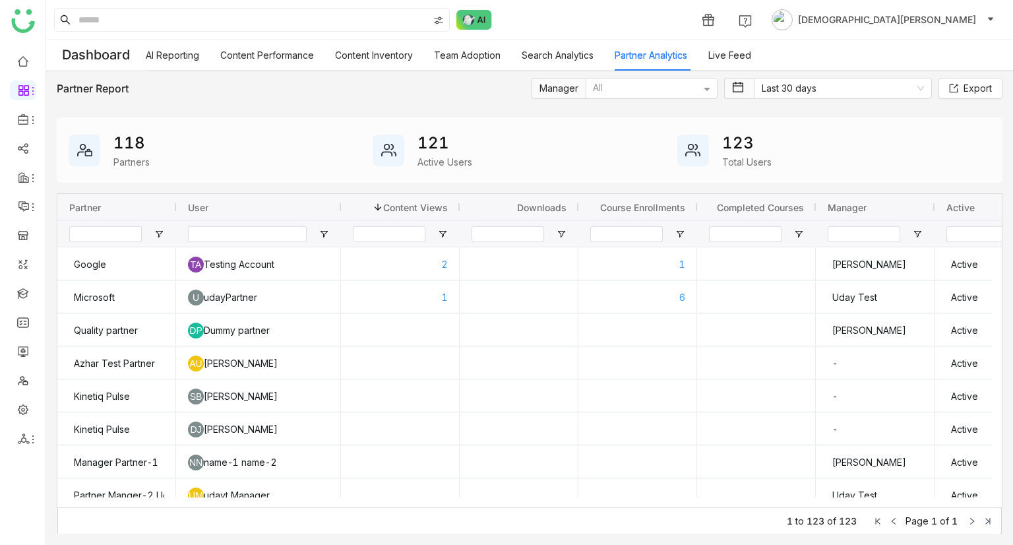
click at [541, 49] on link "Search Analytics" at bounding box center [557, 54] width 72 height 11
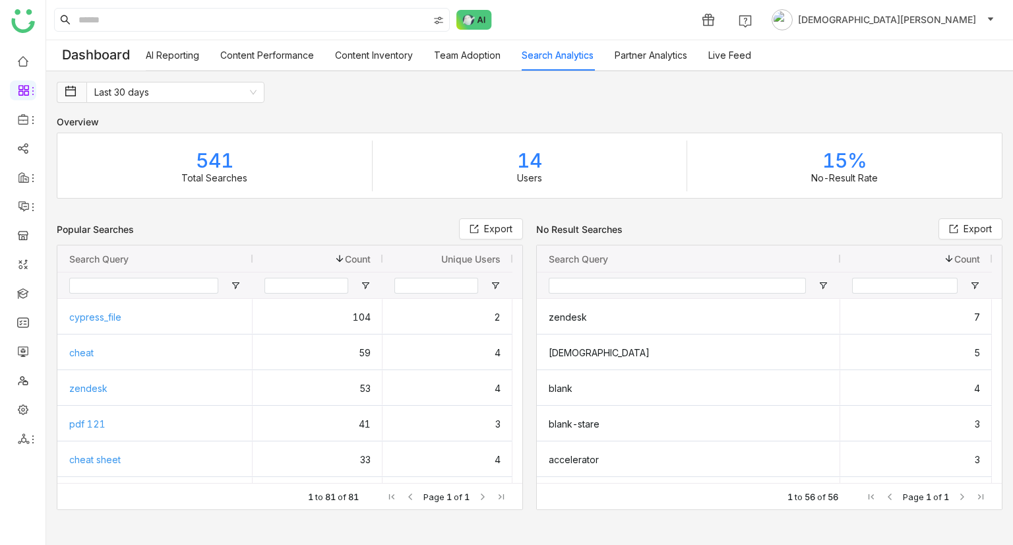
click at [678, 61] on link "Partner Analytics" at bounding box center [650, 54] width 73 height 11
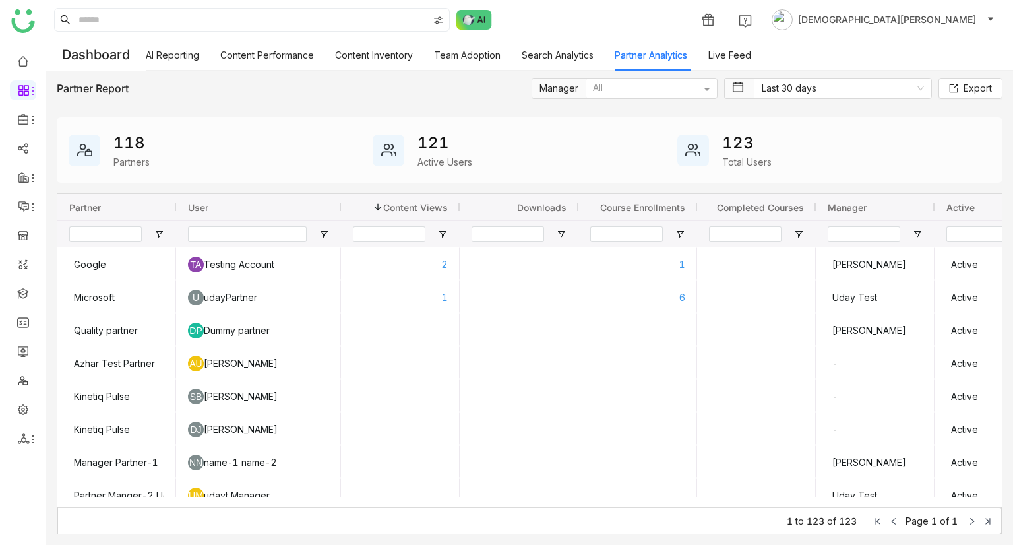
click at [448, 50] on link "Team Adoption" at bounding box center [467, 54] width 67 height 11
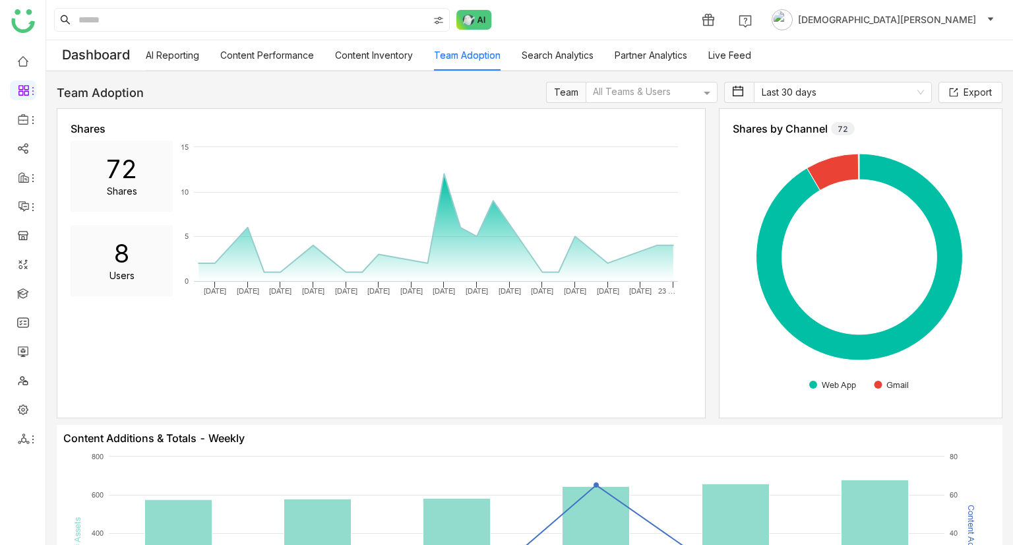
click at [394, 55] on link "Content Inventory" at bounding box center [374, 54] width 78 height 11
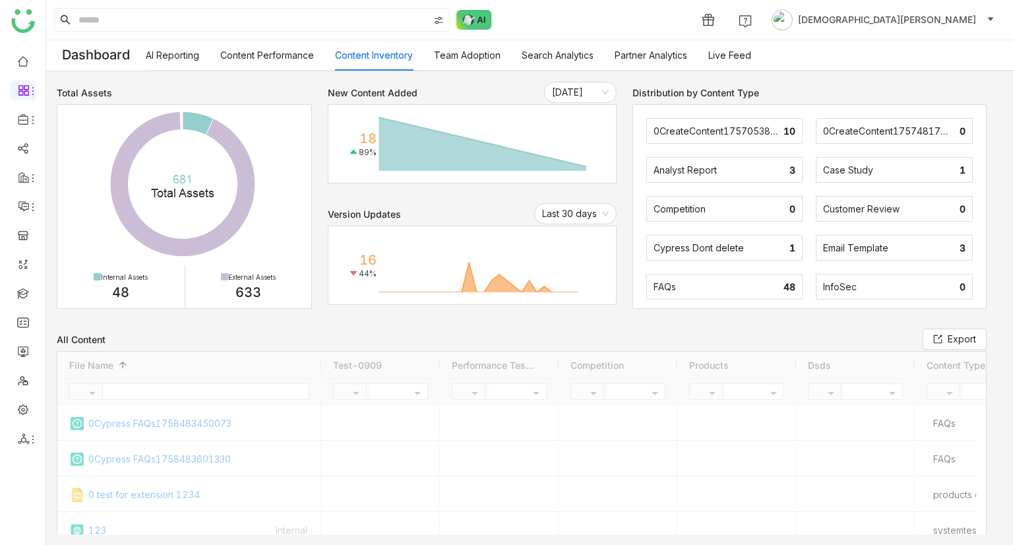
click at [463, 59] on link "Team Adoption" at bounding box center [467, 54] width 67 height 11
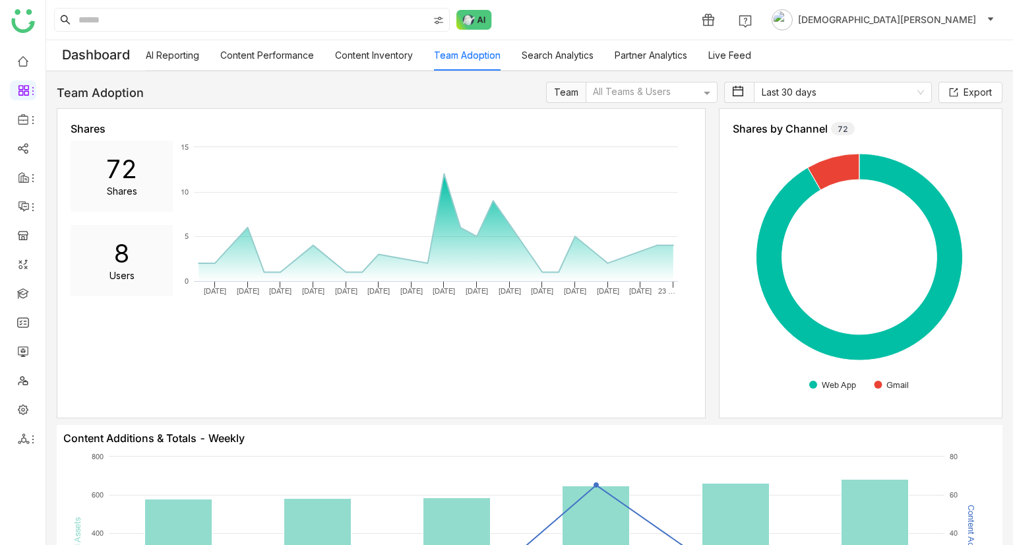
click at [398, 54] on link "Content Inventory" at bounding box center [374, 54] width 78 height 11
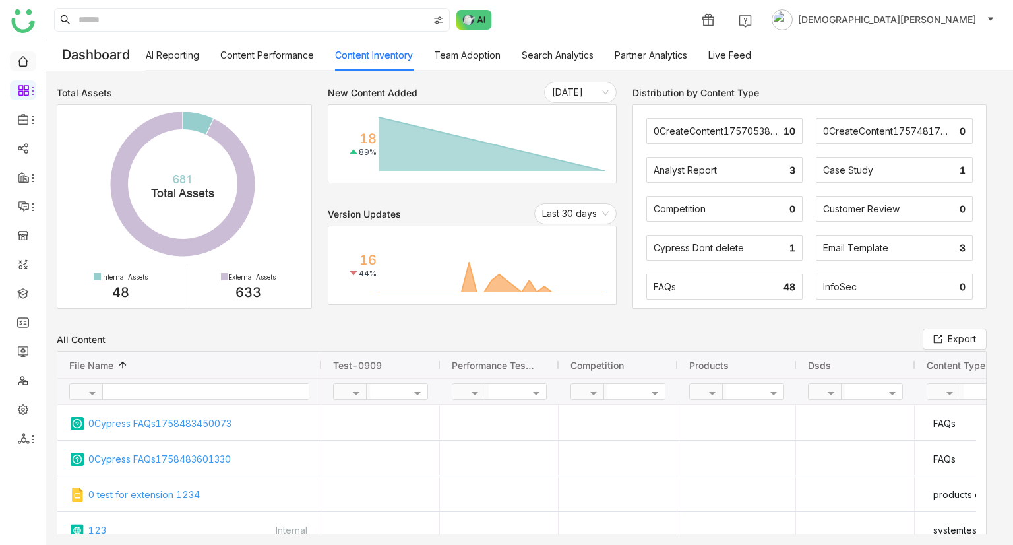
click at [29, 66] on link at bounding box center [23, 60] width 12 height 11
